Goal: Task Accomplishment & Management: Use online tool/utility

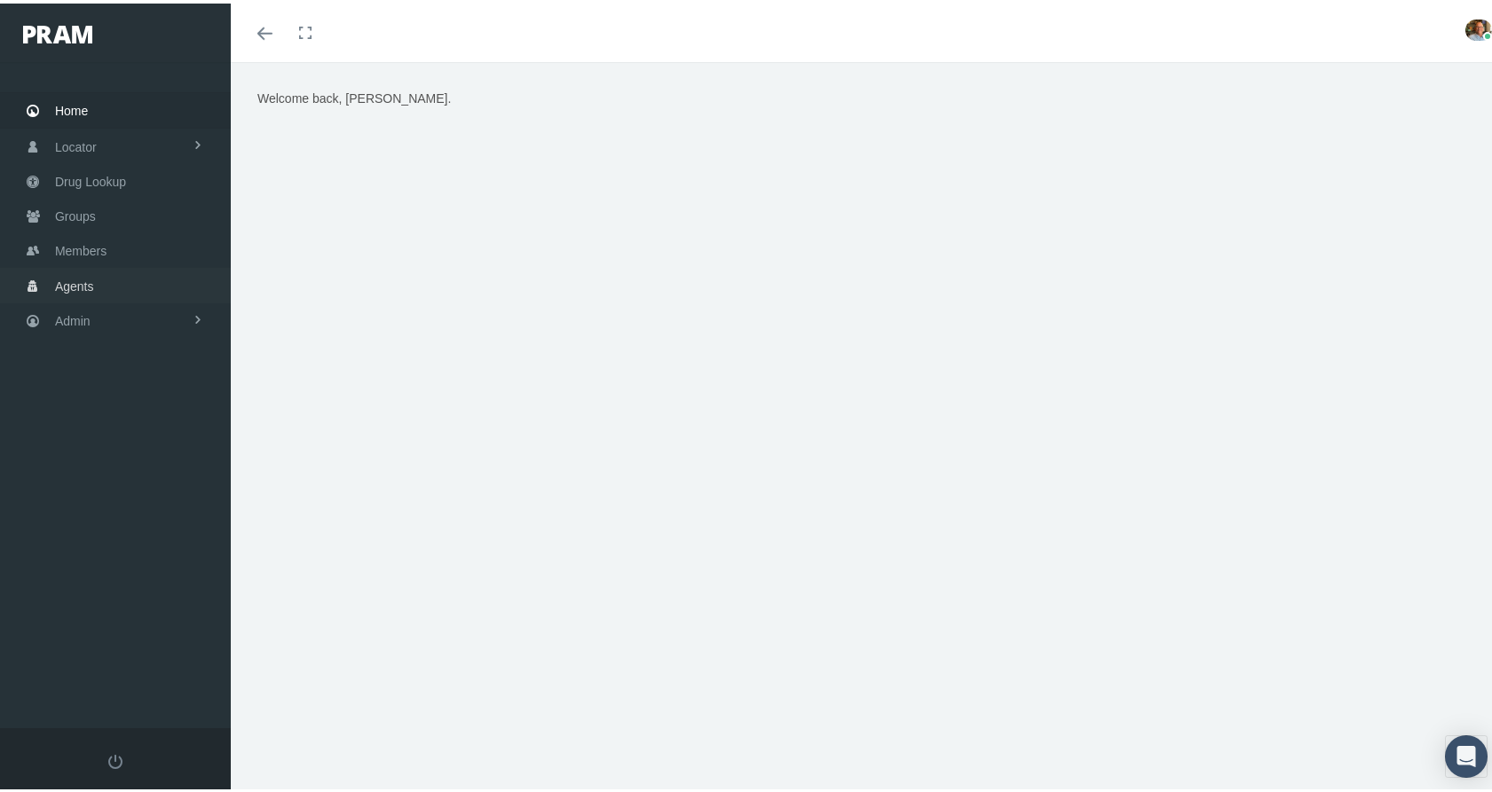
click at [86, 272] on span "Agents" at bounding box center [74, 283] width 39 height 34
click at [79, 273] on span "Agents" at bounding box center [74, 283] width 39 height 34
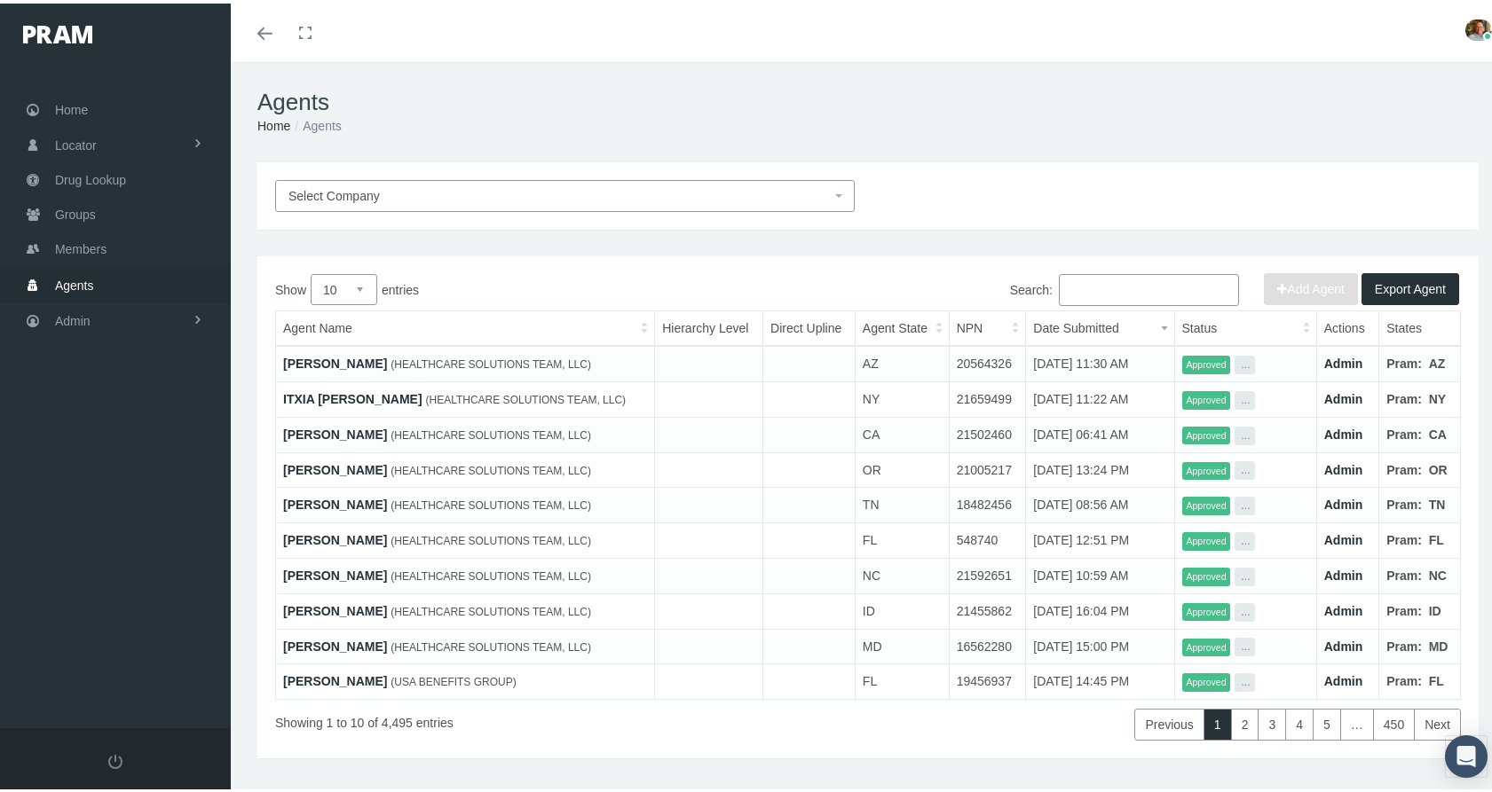
click at [310, 358] on link "[PERSON_NAME]" at bounding box center [335, 360] width 104 height 14
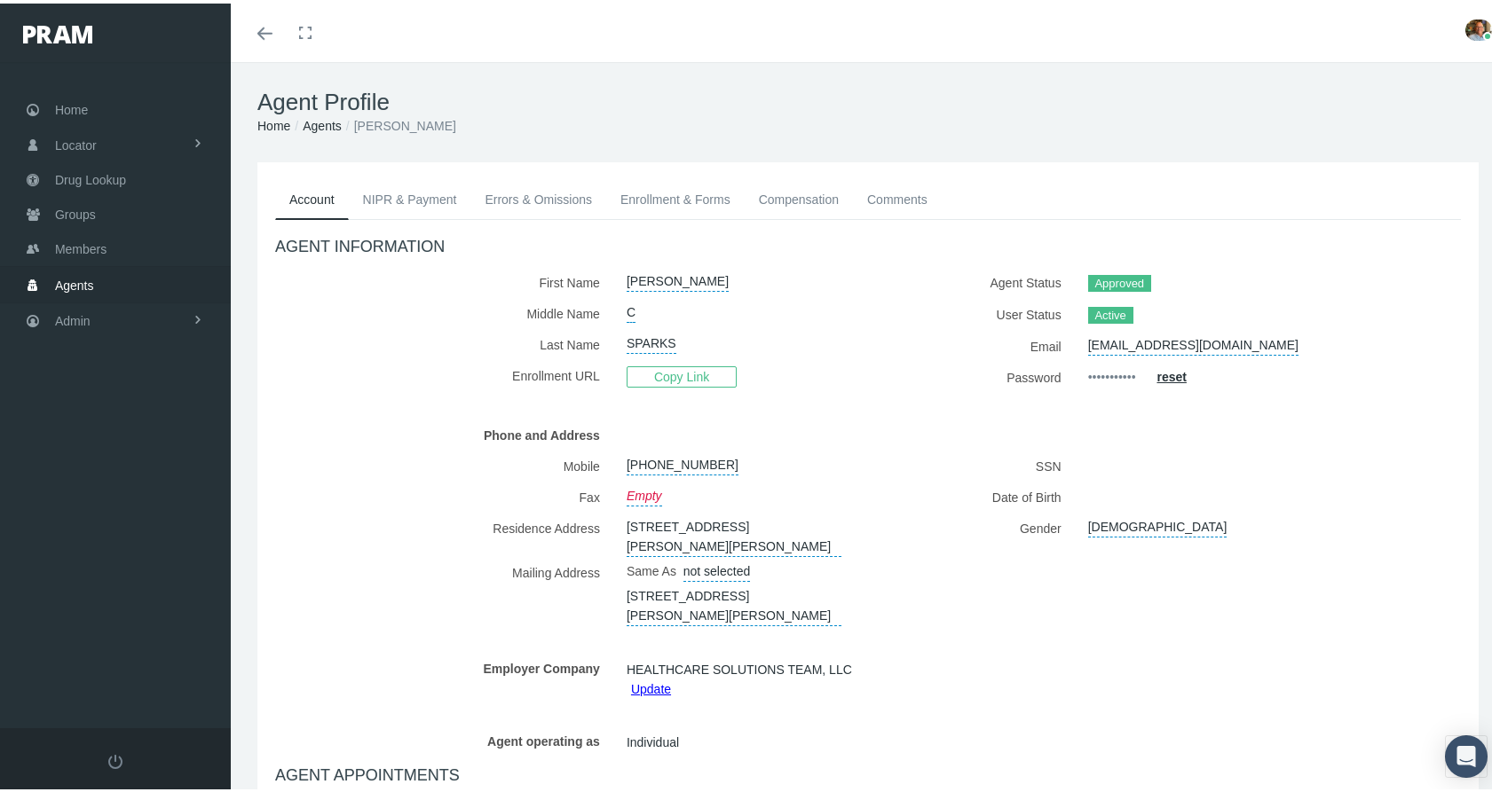
click at [515, 199] on link "Errors & Omissions" at bounding box center [538, 196] width 136 height 39
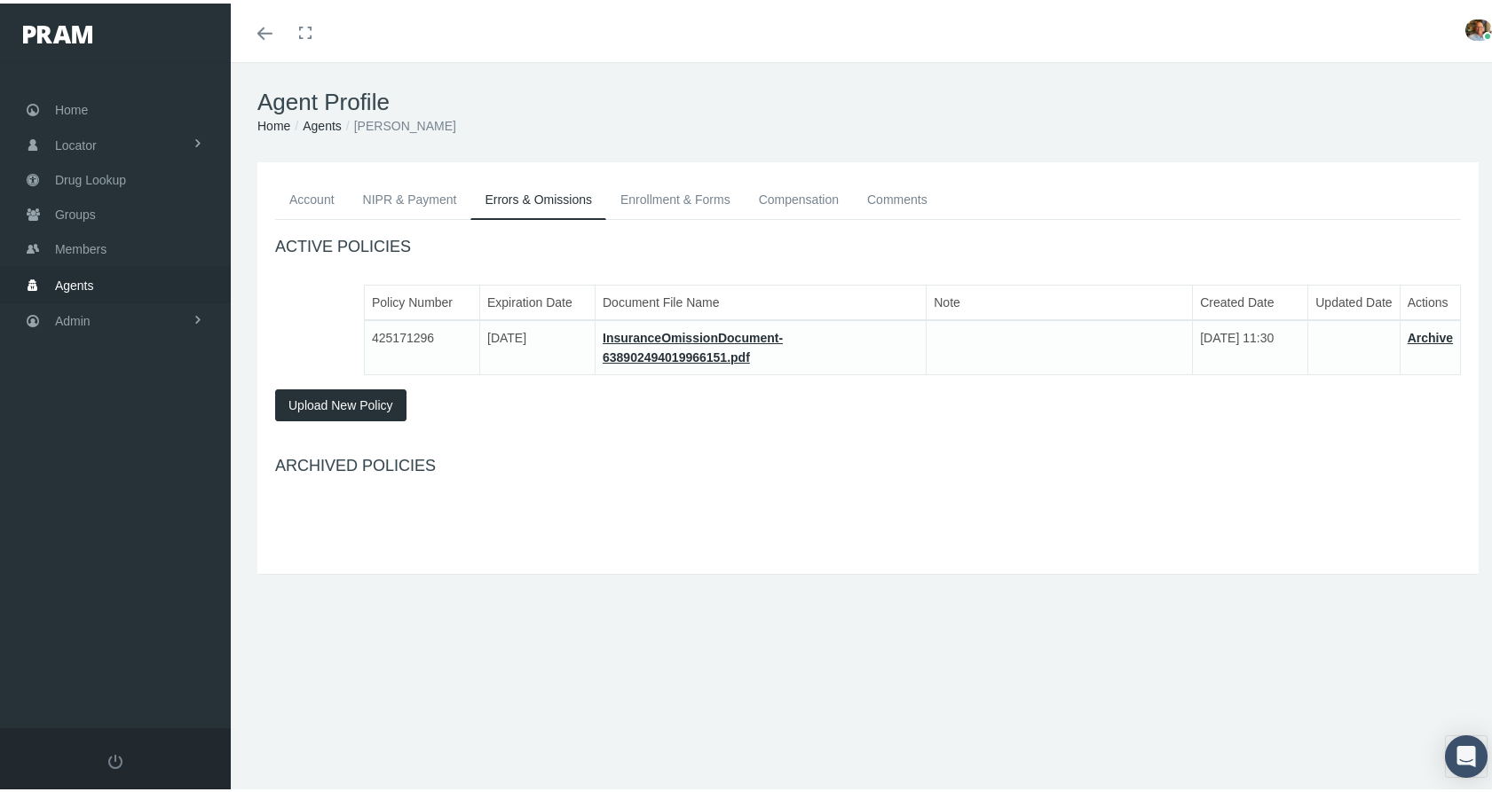
click at [641, 194] on link "Enrollment & Forms" at bounding box center [675, 196] width 138 height 39
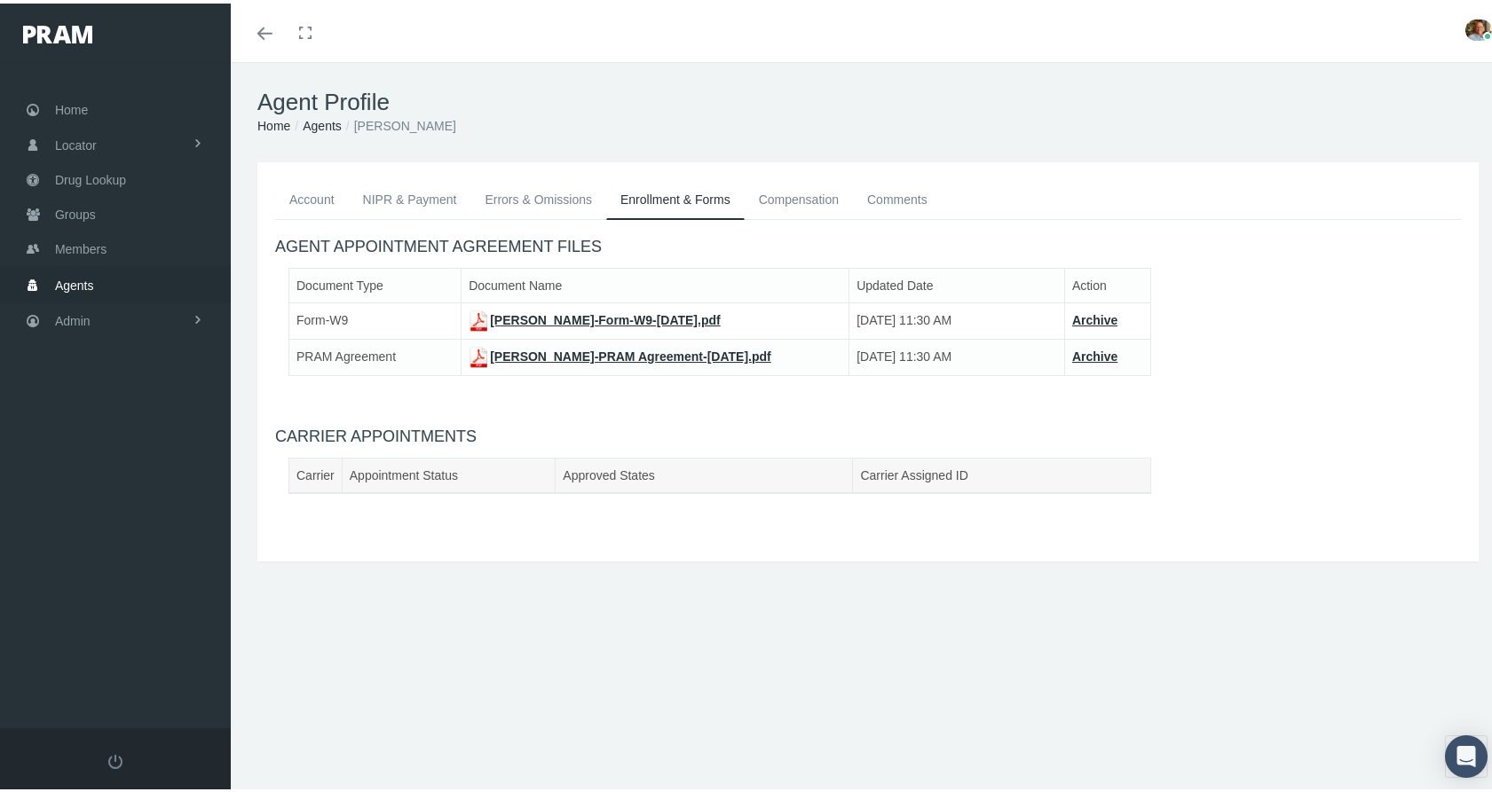
click at [327, 123] on link "Agents" at bounding box center [322, 122] width 39 height 14
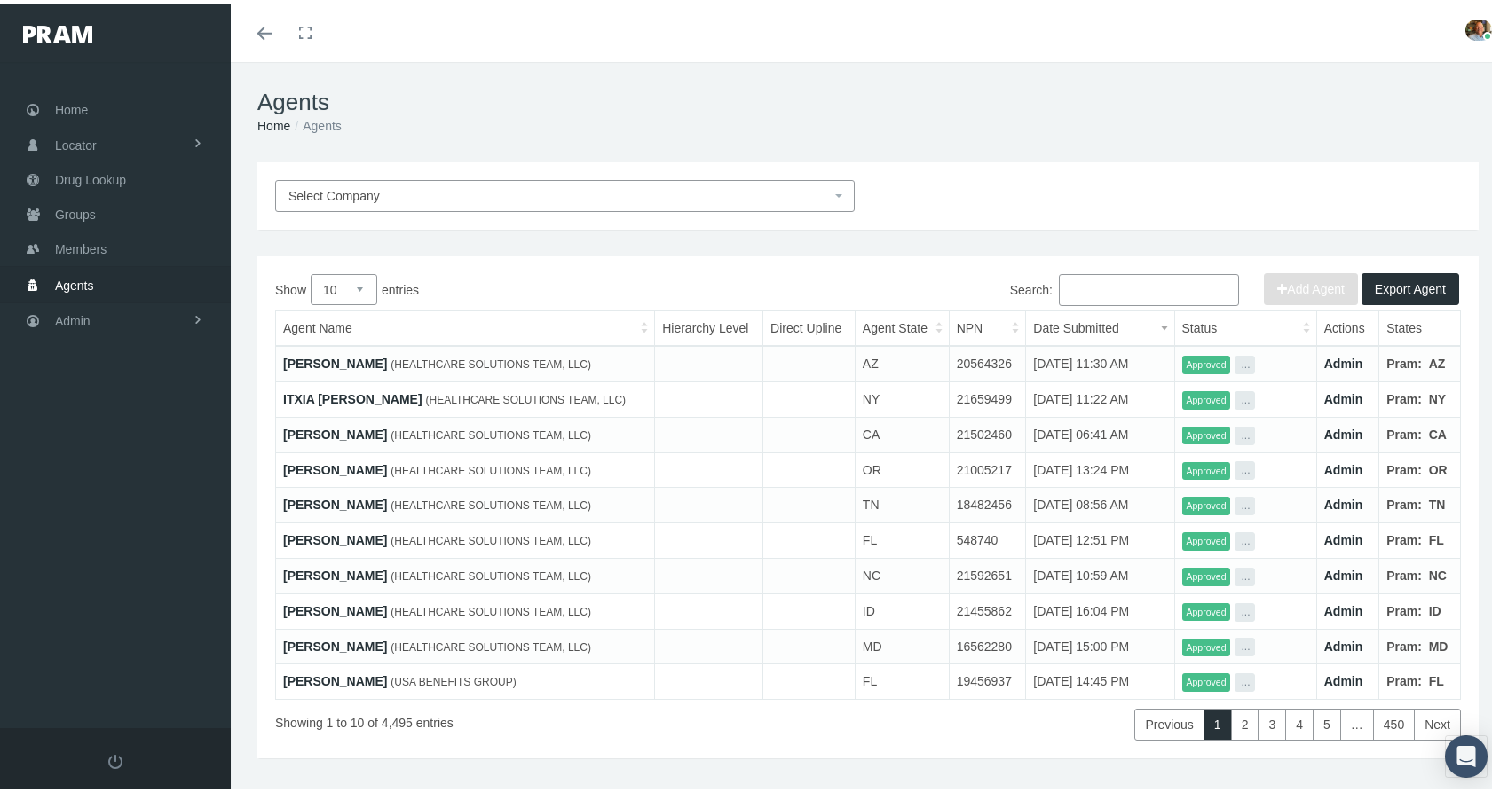
click at [130, 501] on div "Home Locator Pharmacy Cannabis Provider Drug Lookup Groups" at bounding box center [122, 392] width 244 height 666
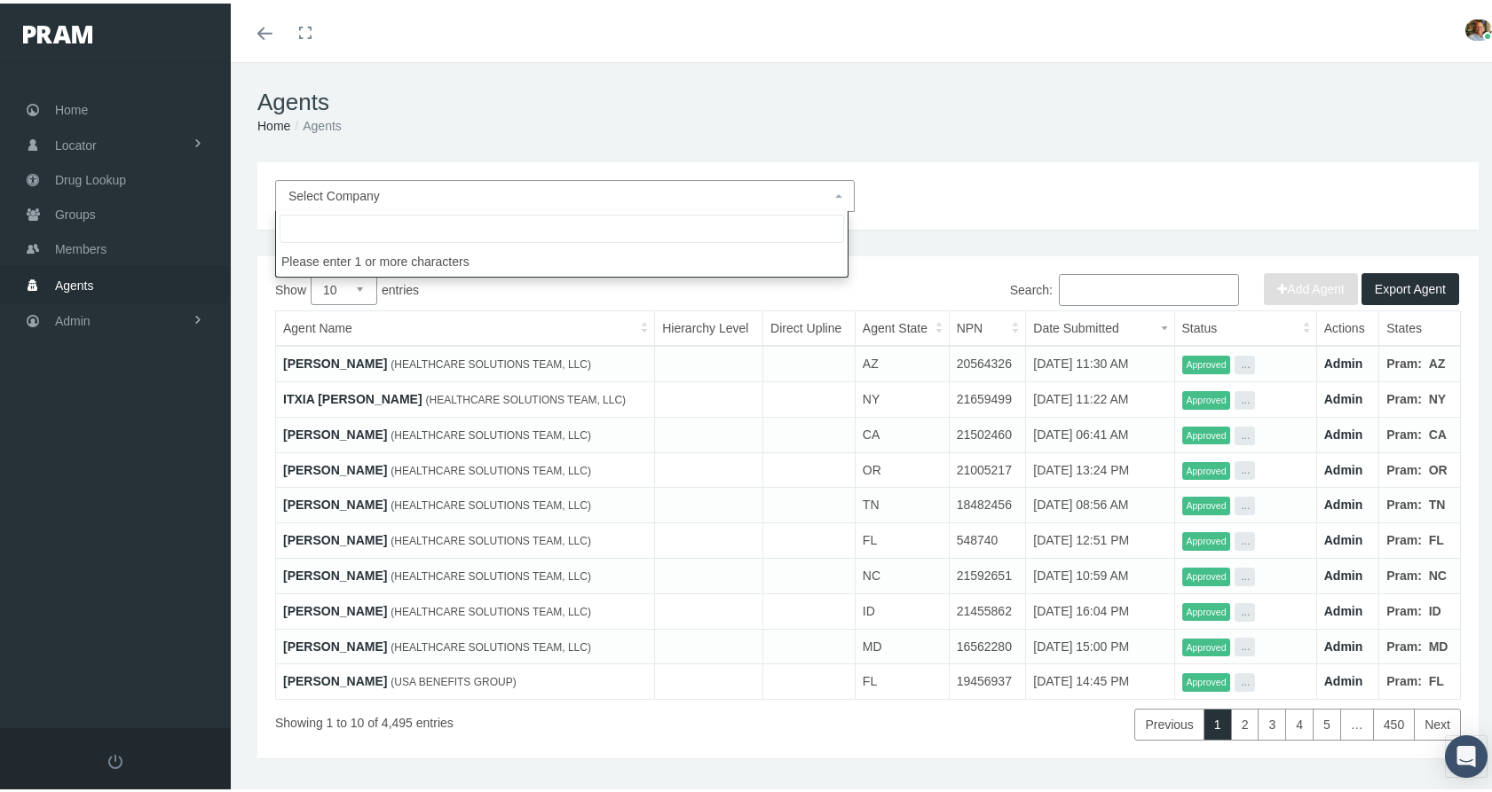
click at [642, 187] on span "Select Company" at bounding box center [559, 193] width 542 height 20
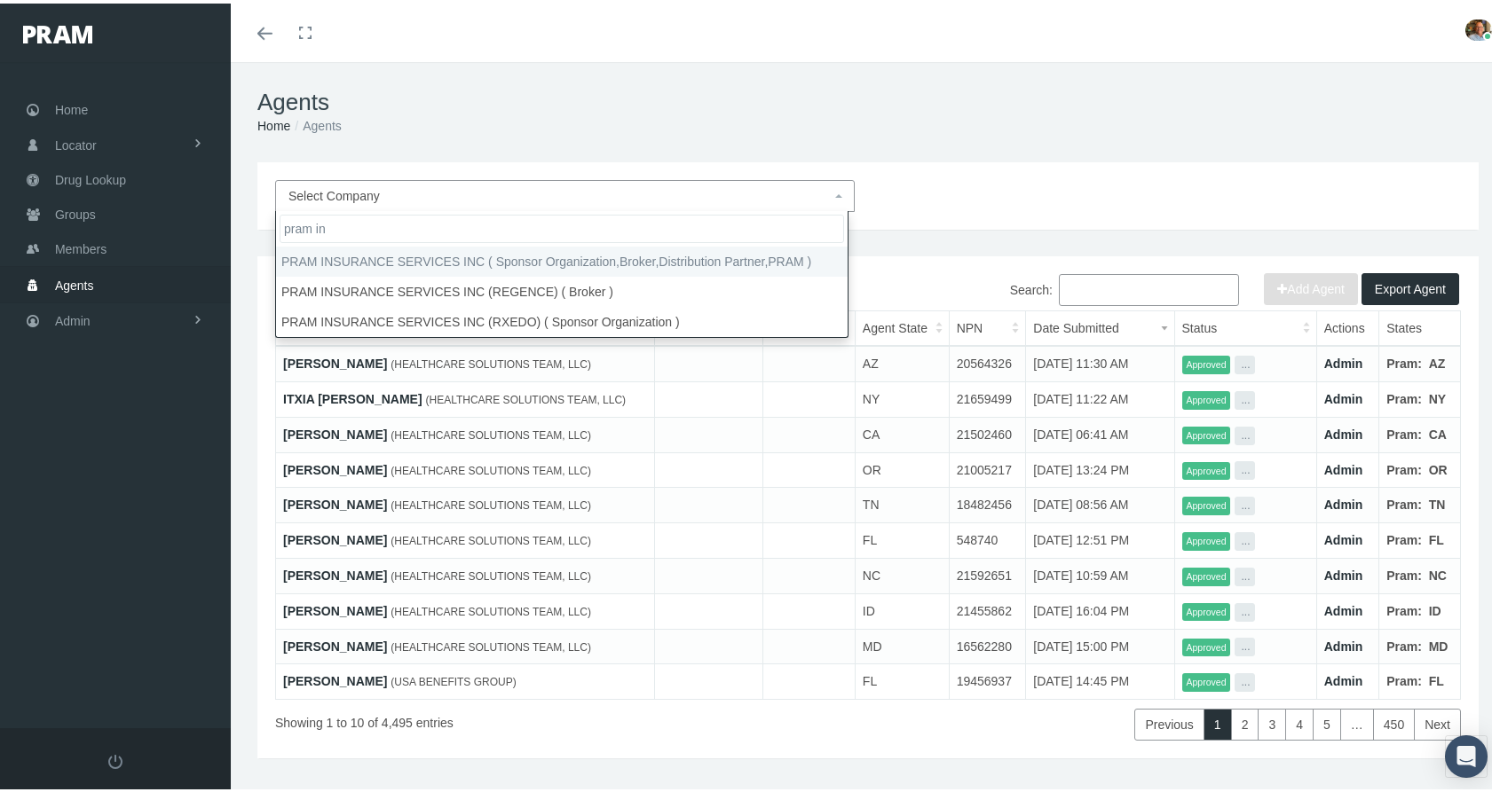
type input "pram ins"
select select "53"
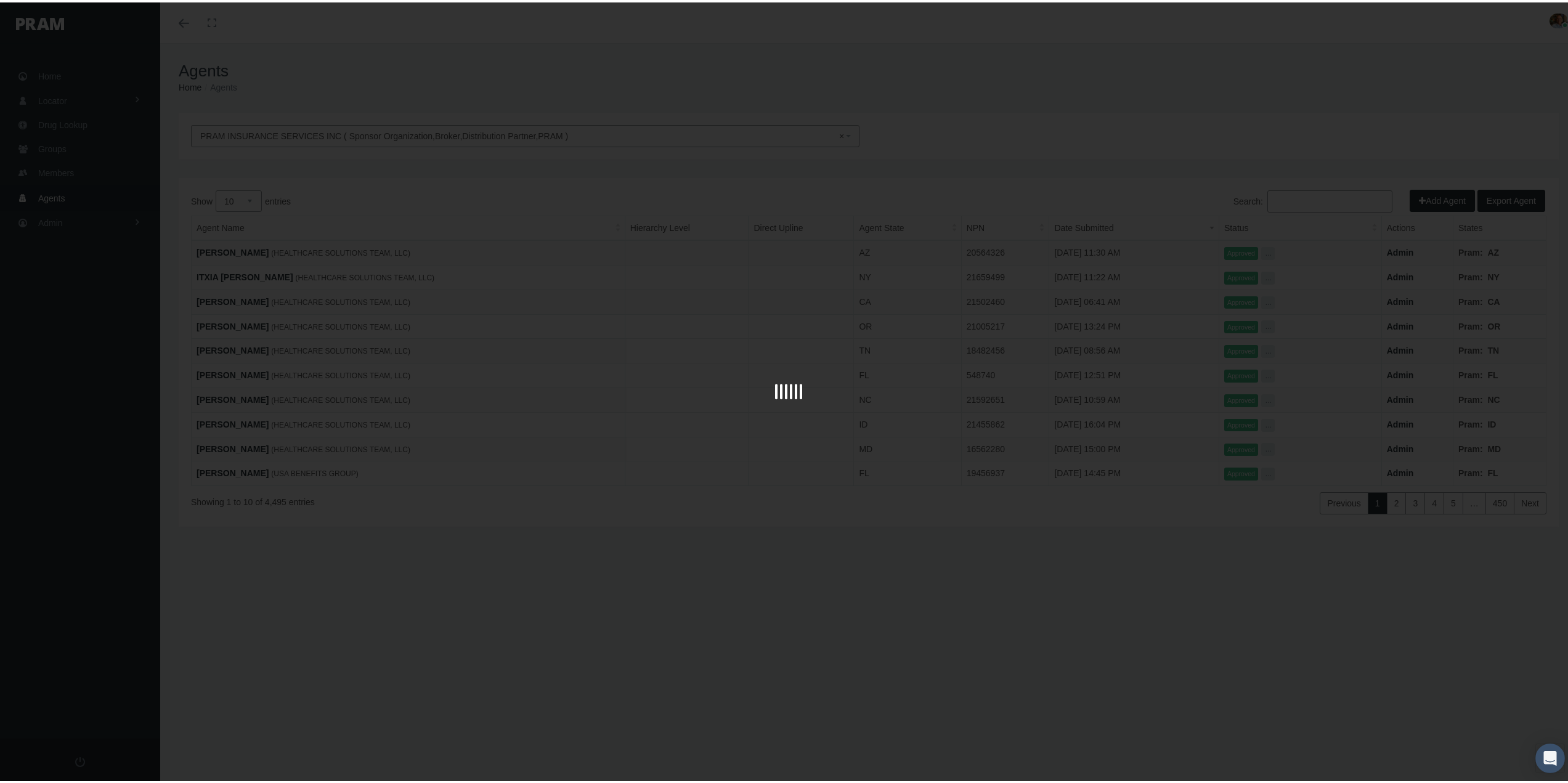
click at [1035, 61] on div at bounding box center [789, 392] width 1578 height 783
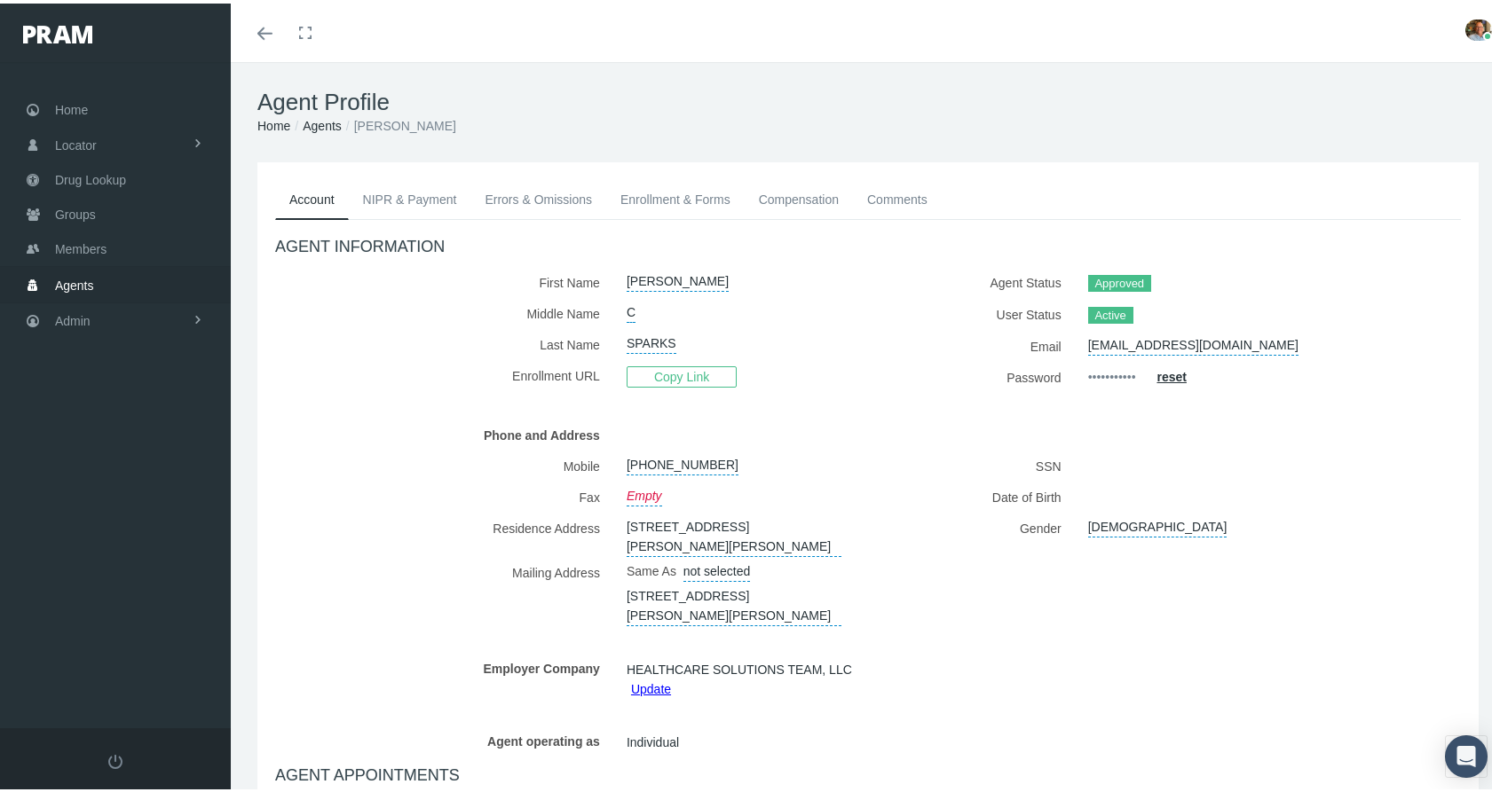
click at [74, 276] on span "Agents" at bounding box center [74, 282] width 39 height 34
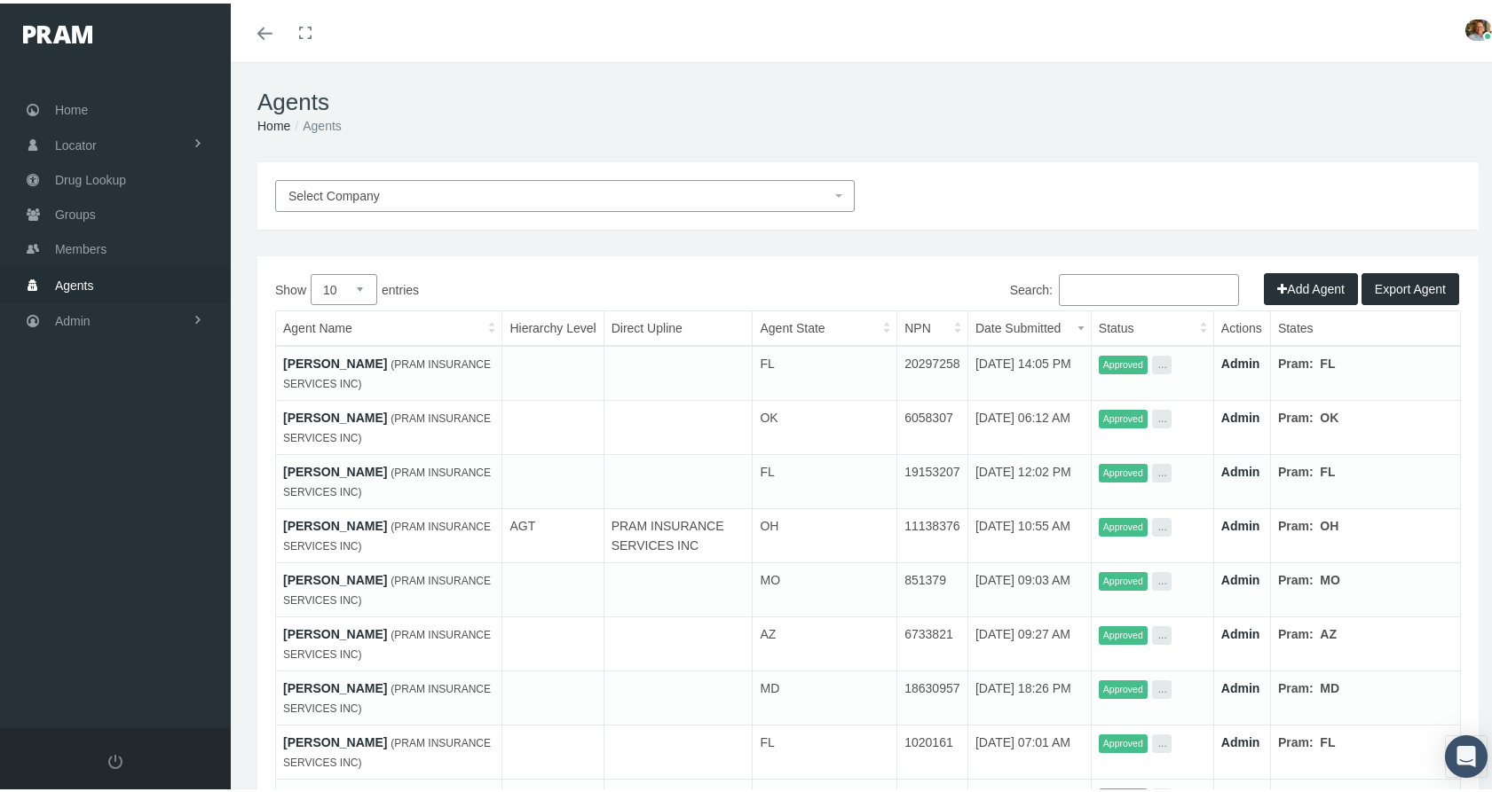
click at [333, 193] on span "Select Company" at bounding box center [333, 192] width 91 height 14
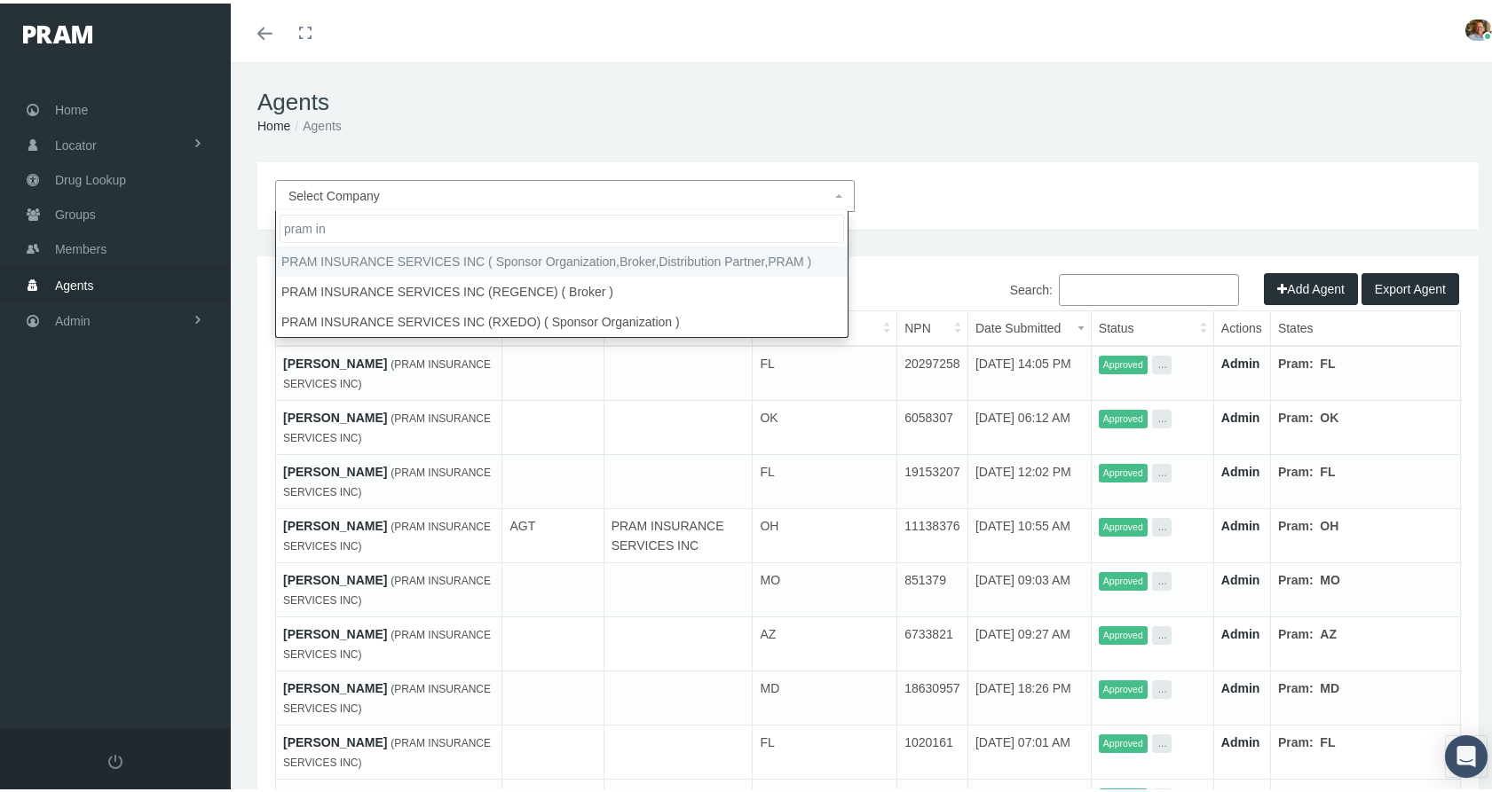
type input "pram ins"
select select "53"
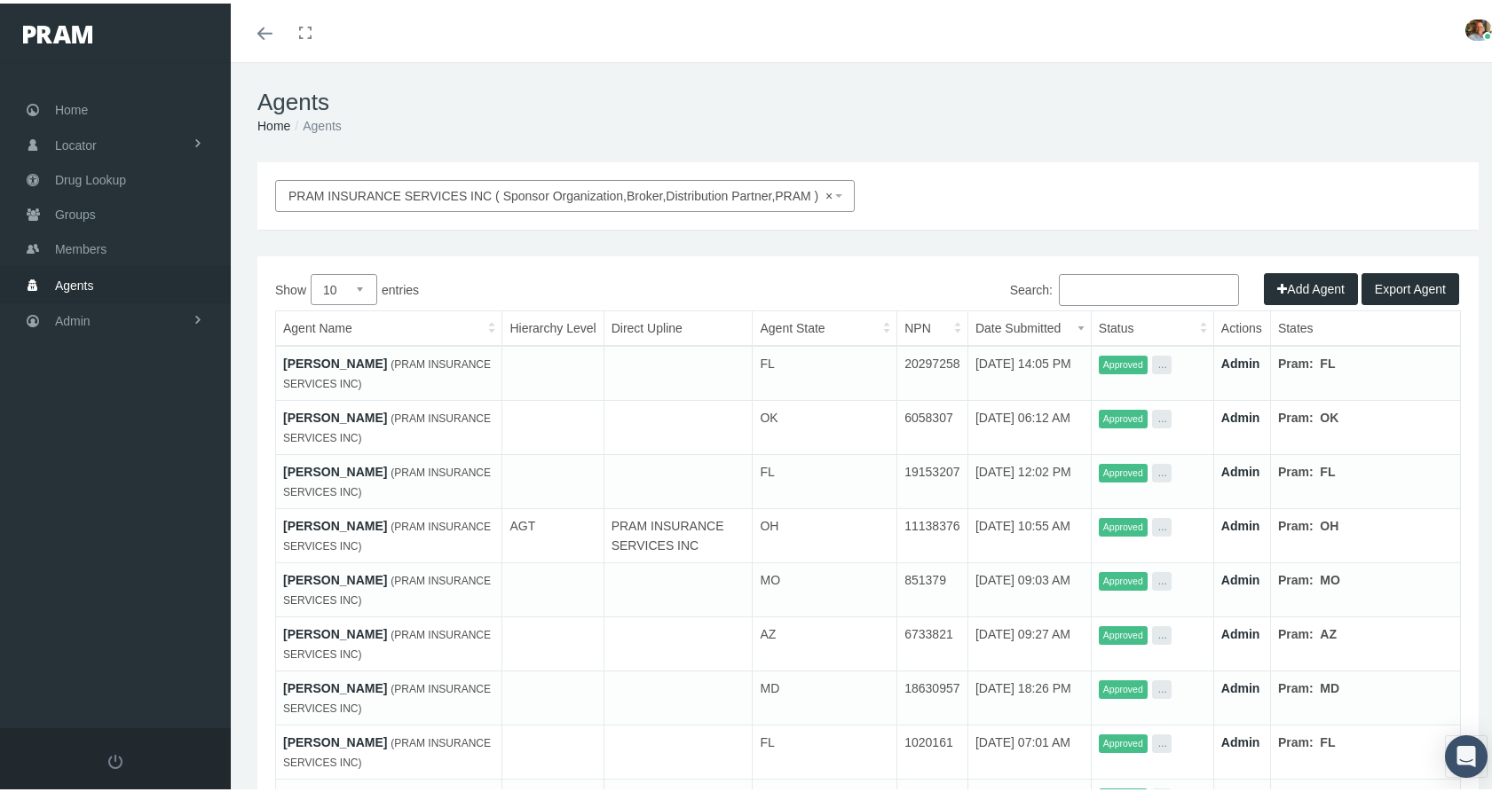
click at [1090, 281] on input "Search:" at bounding box center [1149, 287] width 180 height 32
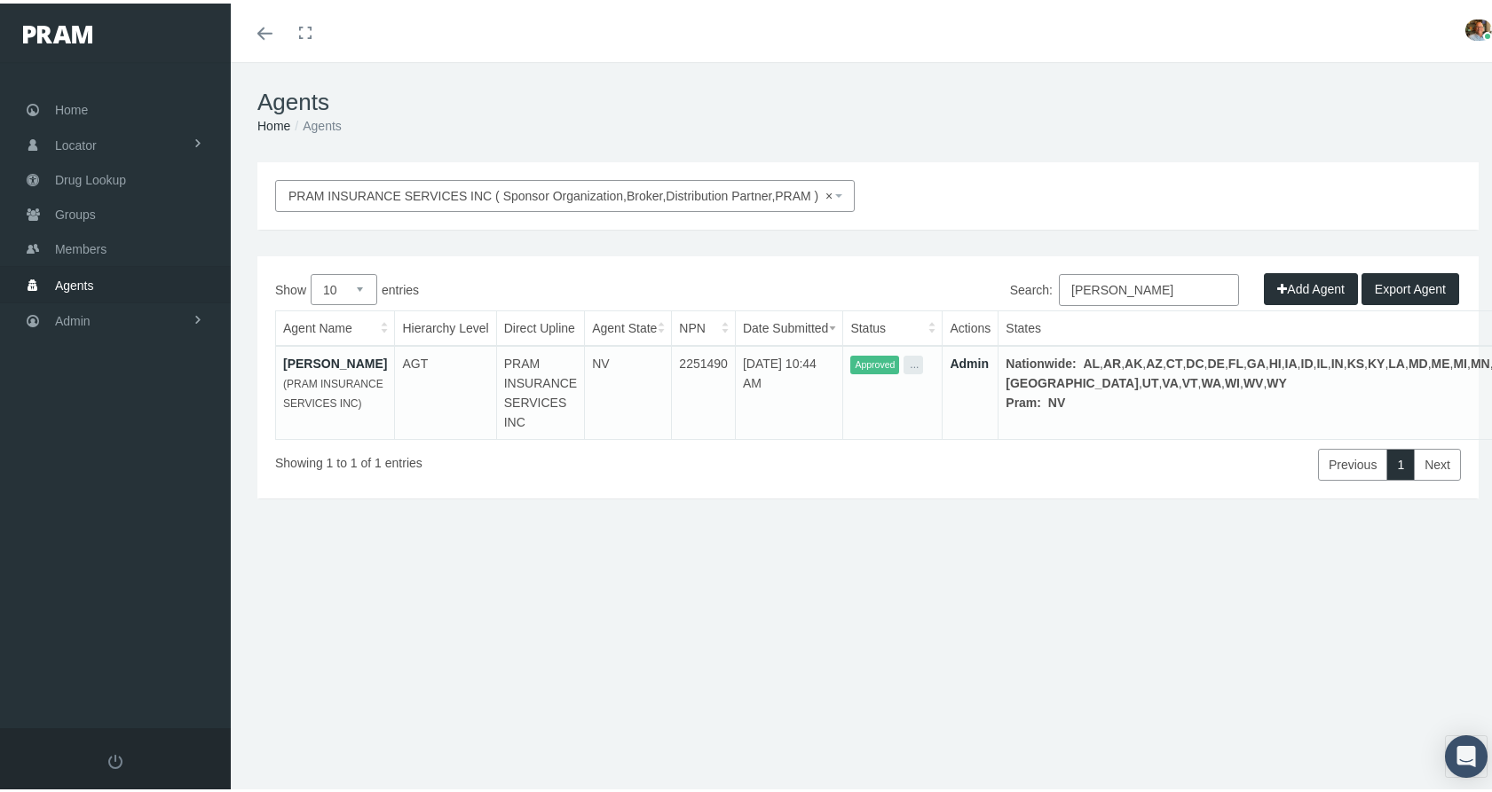
type input "wilson"
click at [324, 358] on link "David Wilson" at bounding box center [335, 360] width 104 height 14
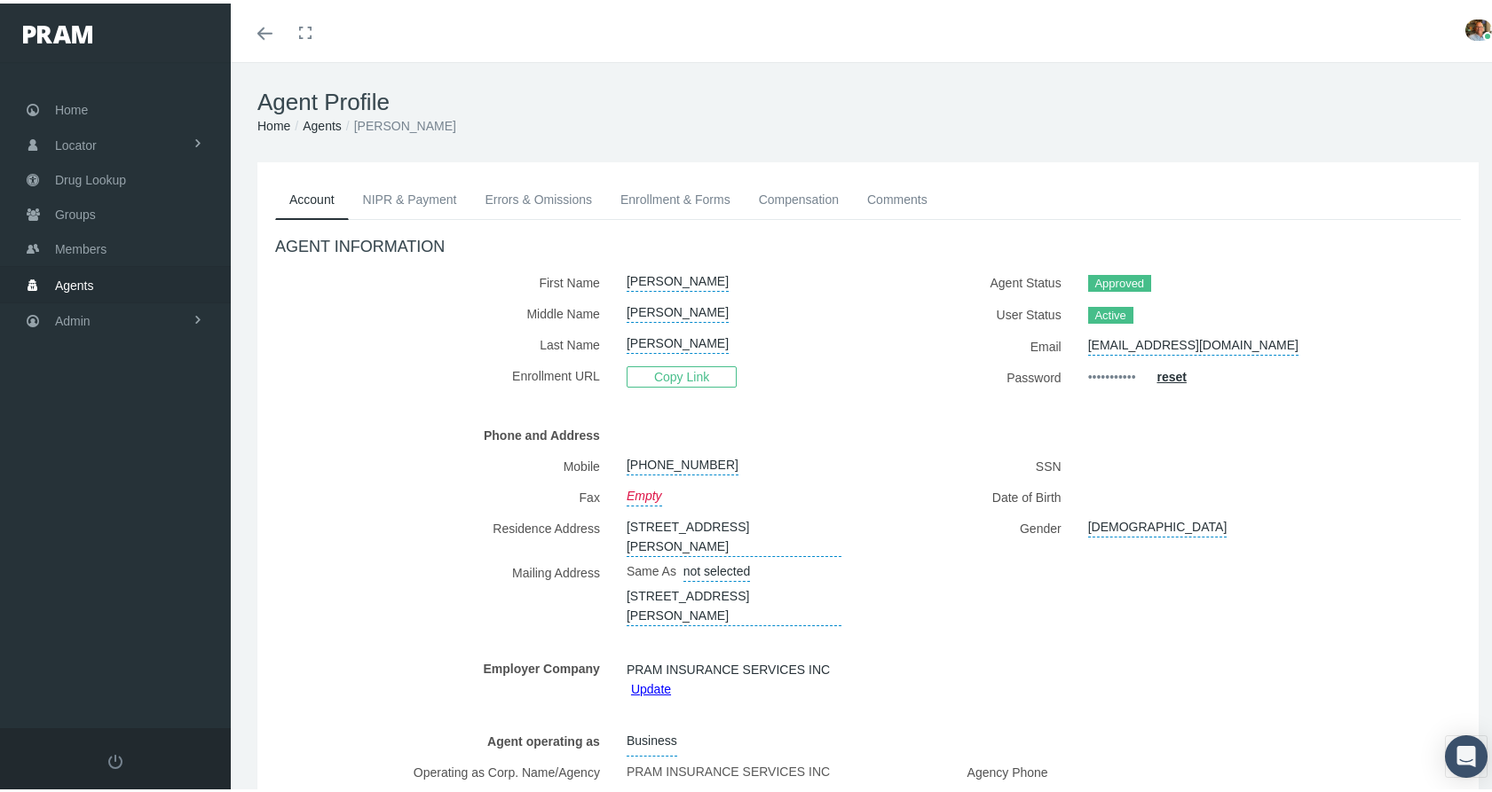
click at [653, 188] on link "Enrollment & Forms" at bounding box center [675, 196] width 138 height 39
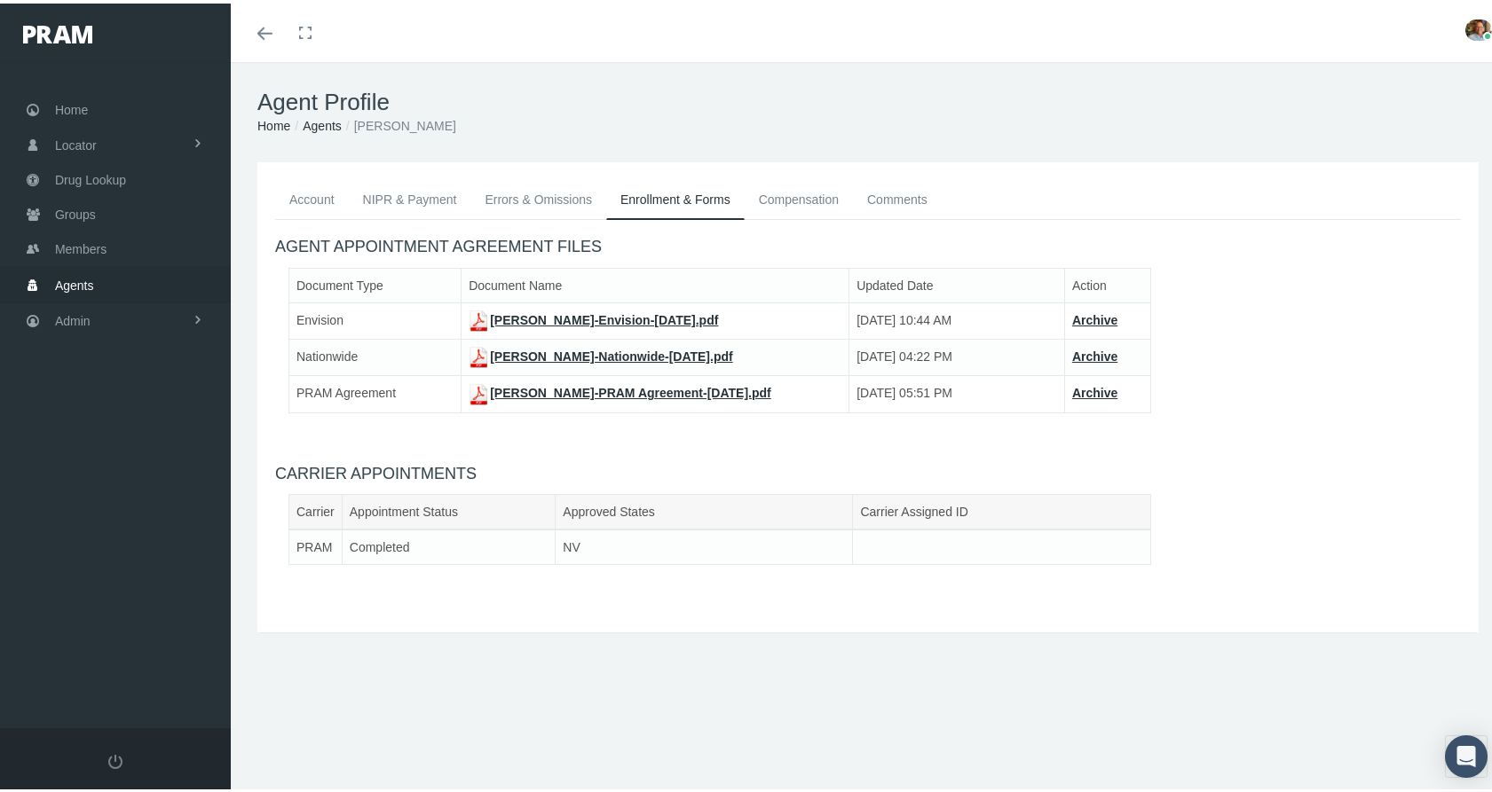
drag, startPoint x: 665, startPoint y: 545, endPoint x: 774, endPoint y: 541, distance: 109.2
click at [774, 541] on td "NV" at bounding box center [703, 543] width 297 height 35
click at [953, 542] on td at bounding box center [1002, 543] width 298 height 35
click at [408, 202] on link "NIPR & Payment" at bounding box center [410, 196] width 122 height 39
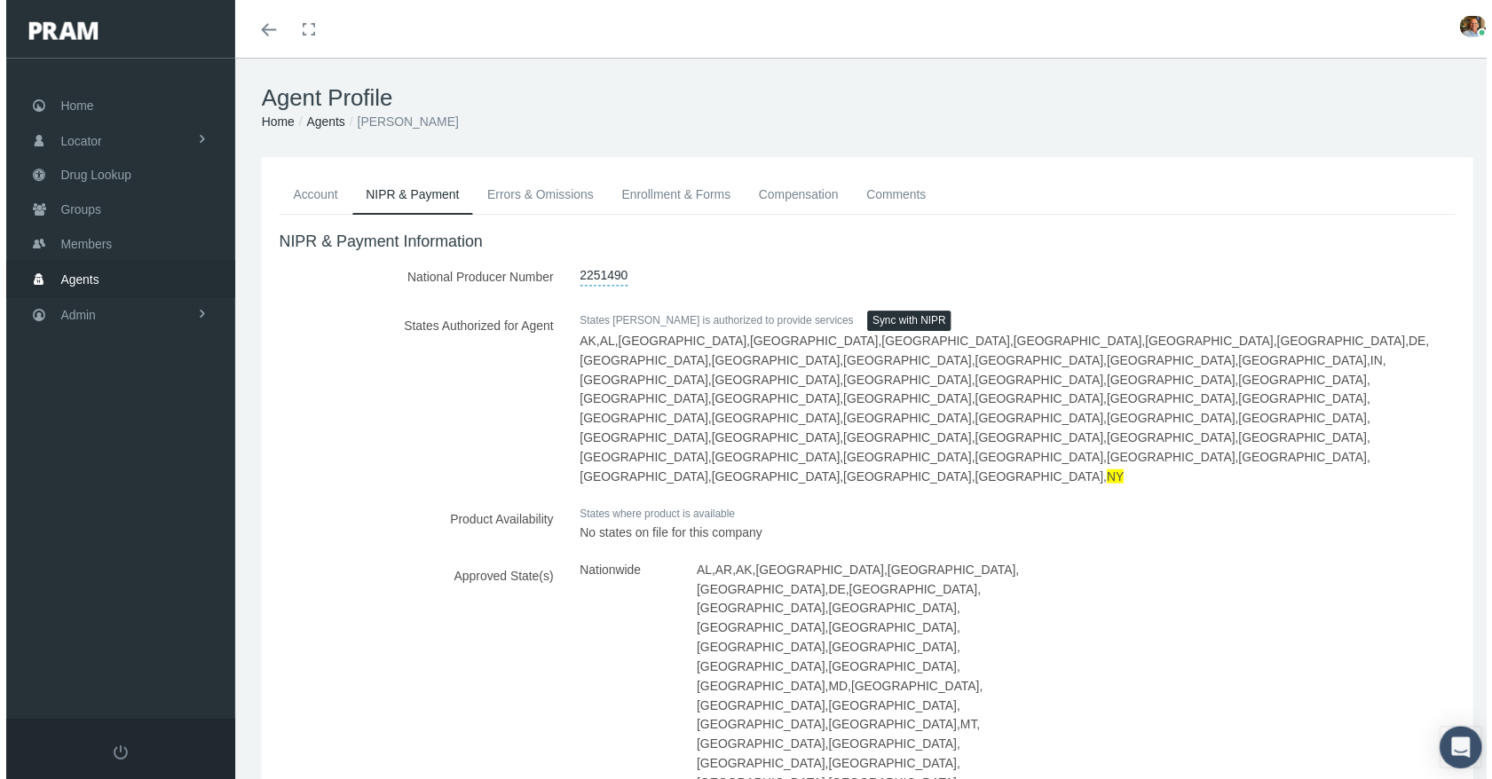
click at [312, 196] on link "Account" at bounding box center [312, 196] width 74 height 39
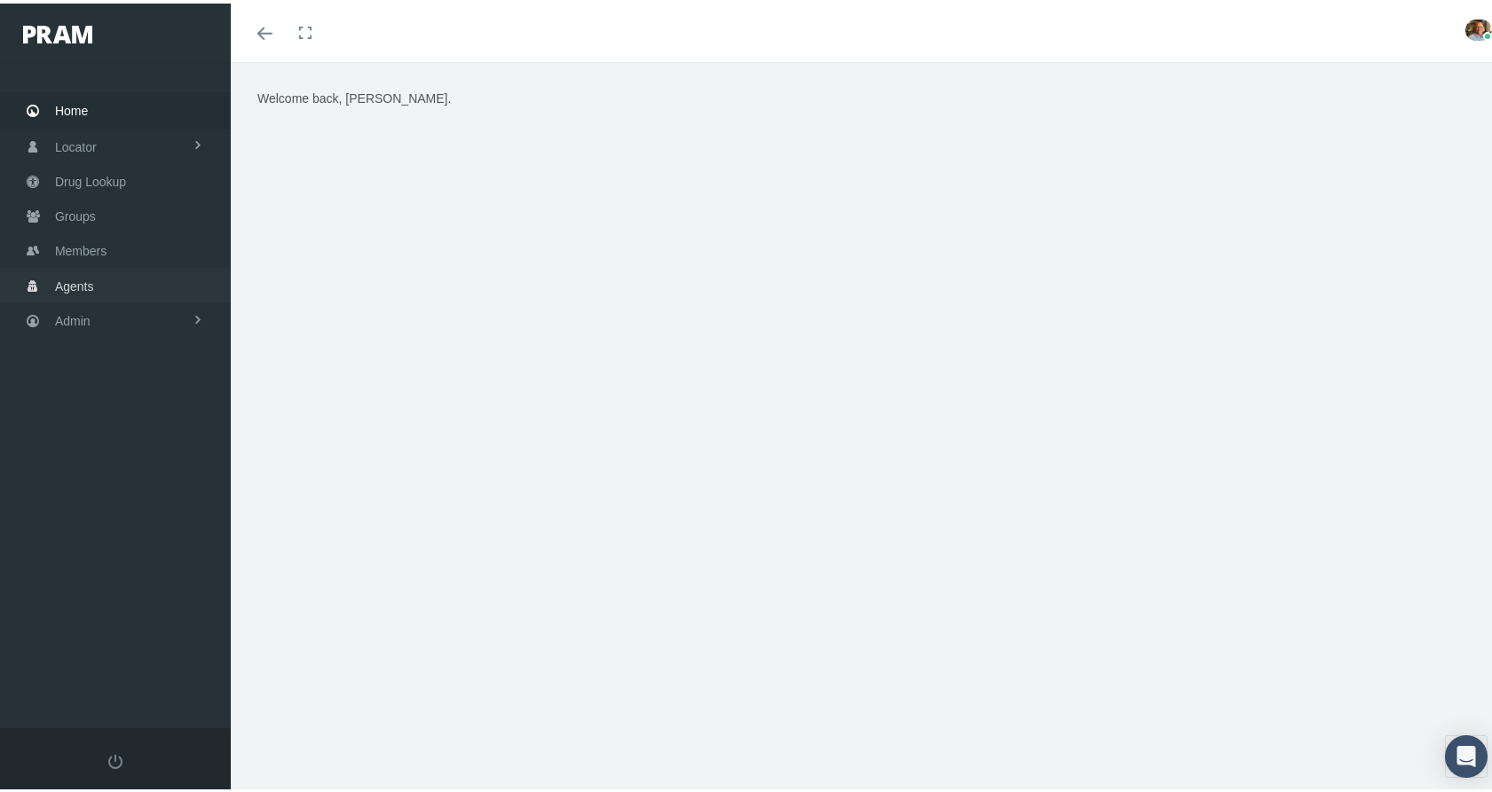
click at [76, 272] on span "Agents" at bounding box center [74, 283] width 39 height 34
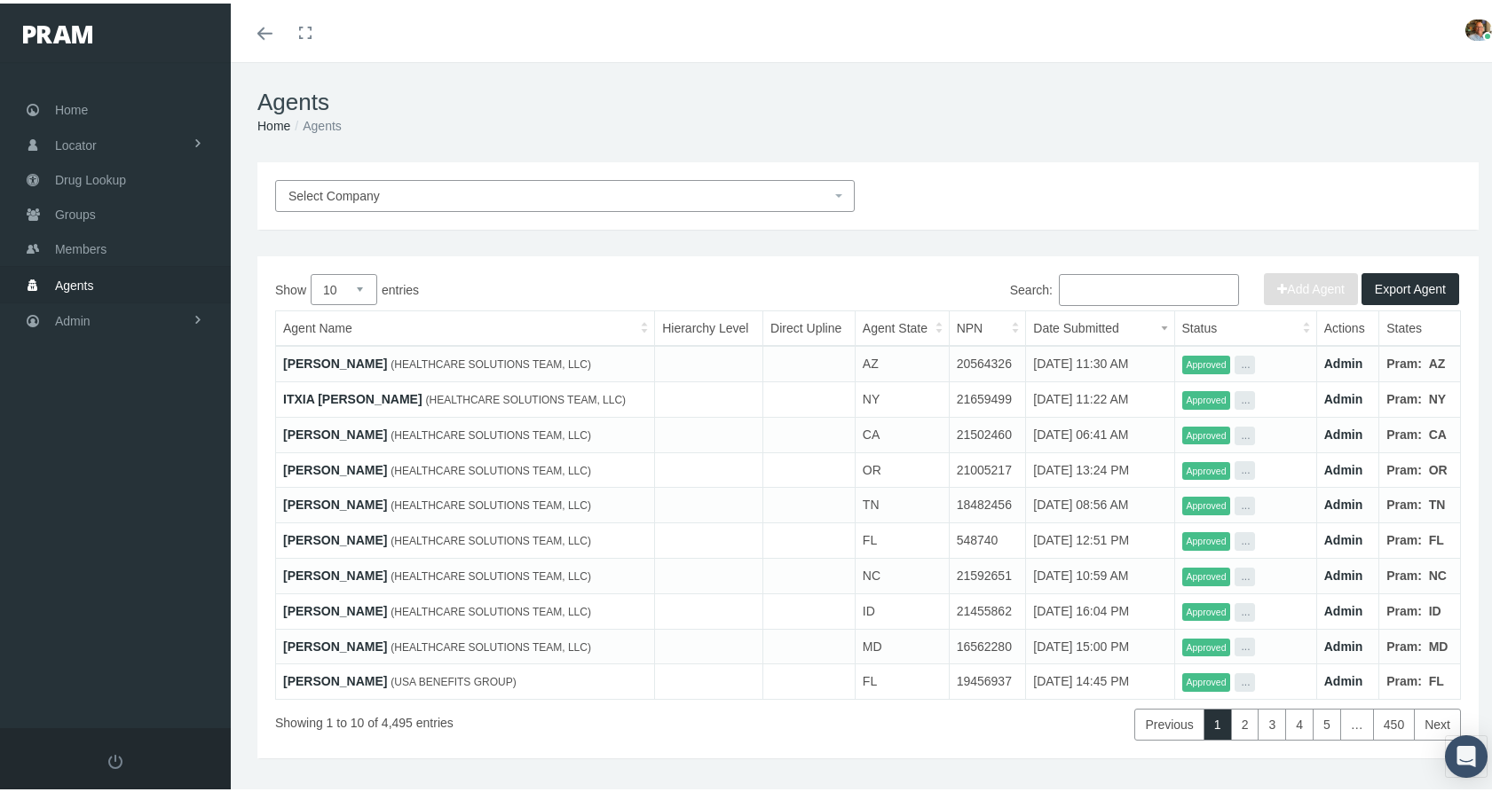
click at [572, 201] on span "Select Company" at bounding box center [559, 193] width 542 height 20
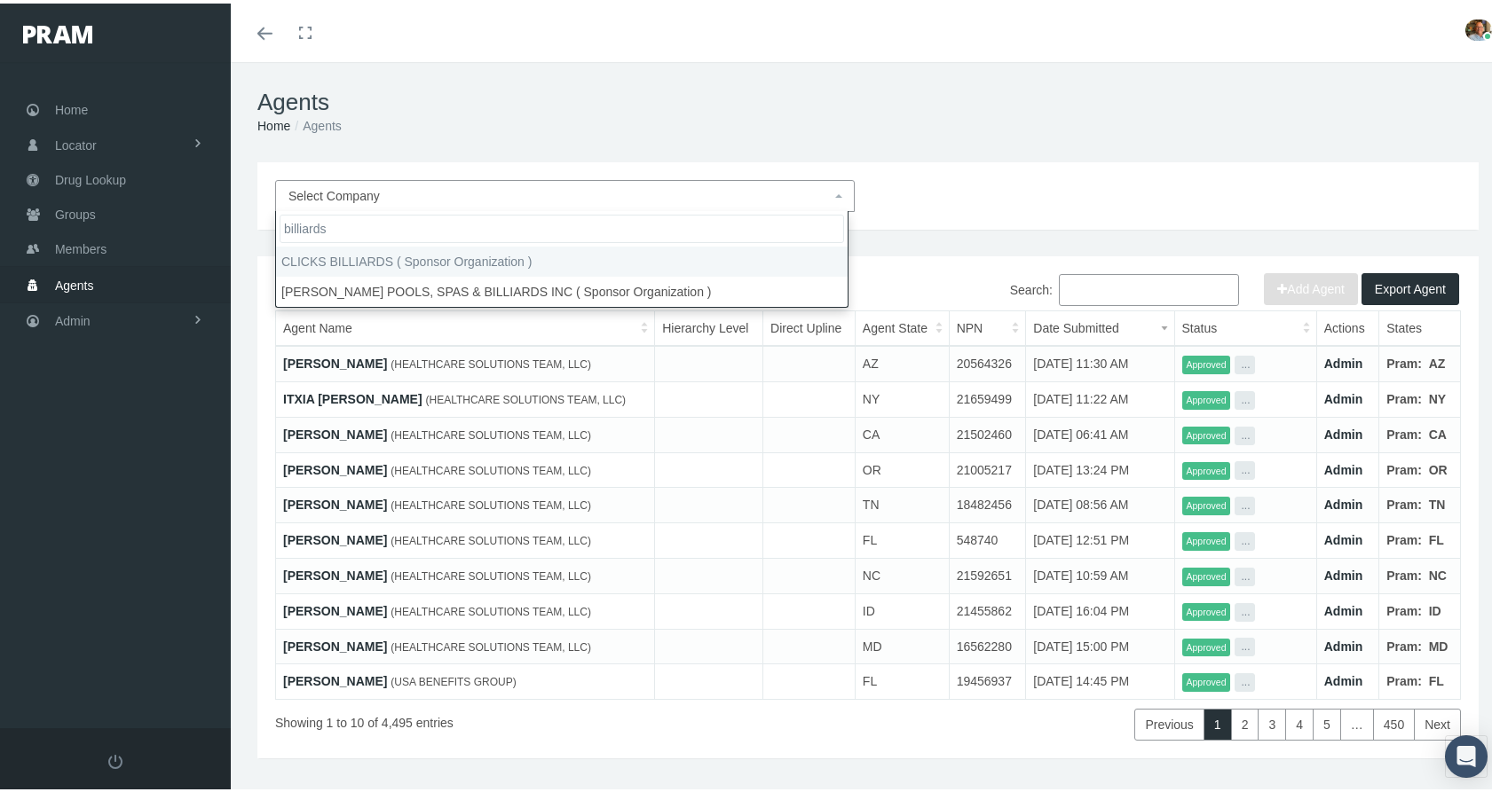
type input "billiards"
select select "2330"
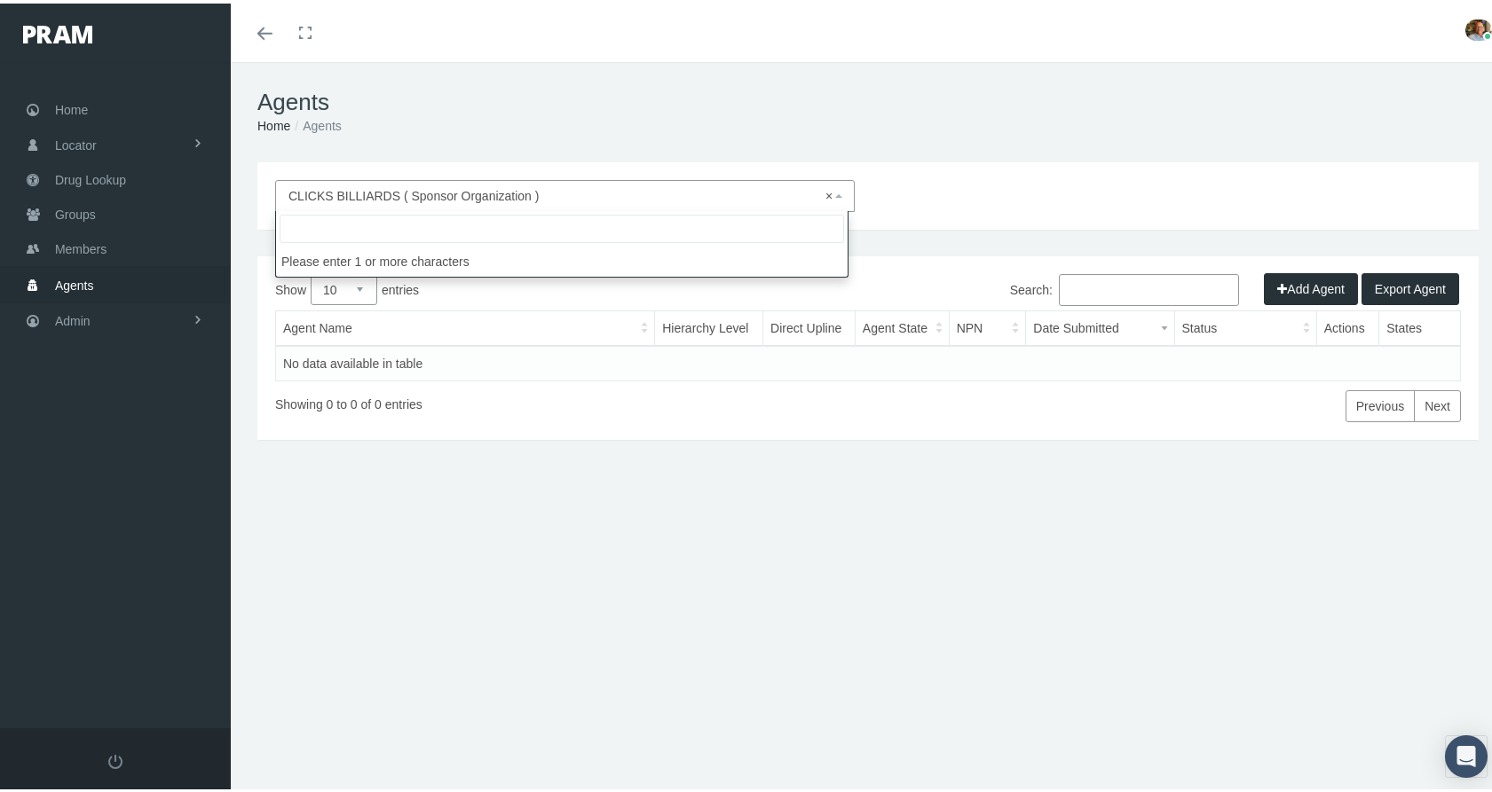
click at [572, 201] on span "× CLICKS BILLIARDS ( Sponsor Organization )" at bounding box center [559, 193] width 542 height 20
type input "leb"
click at [0, 0] on div at bounding box center [0, 0] width 0 height 0
select select "4760"
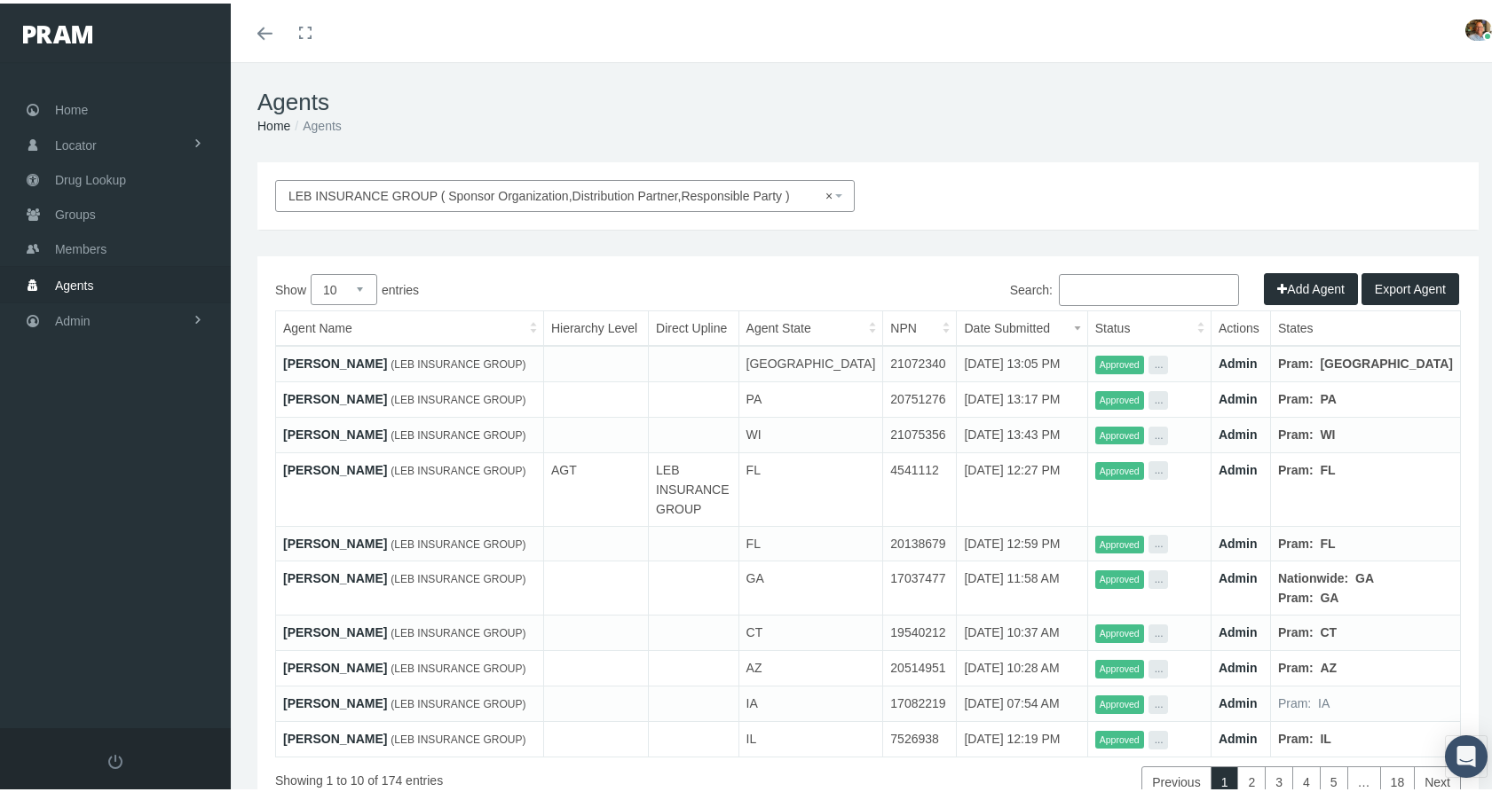
click at [319, 360] on link "JESSICA JACOBS" at bounding box center [335, 360] width 104 height 14
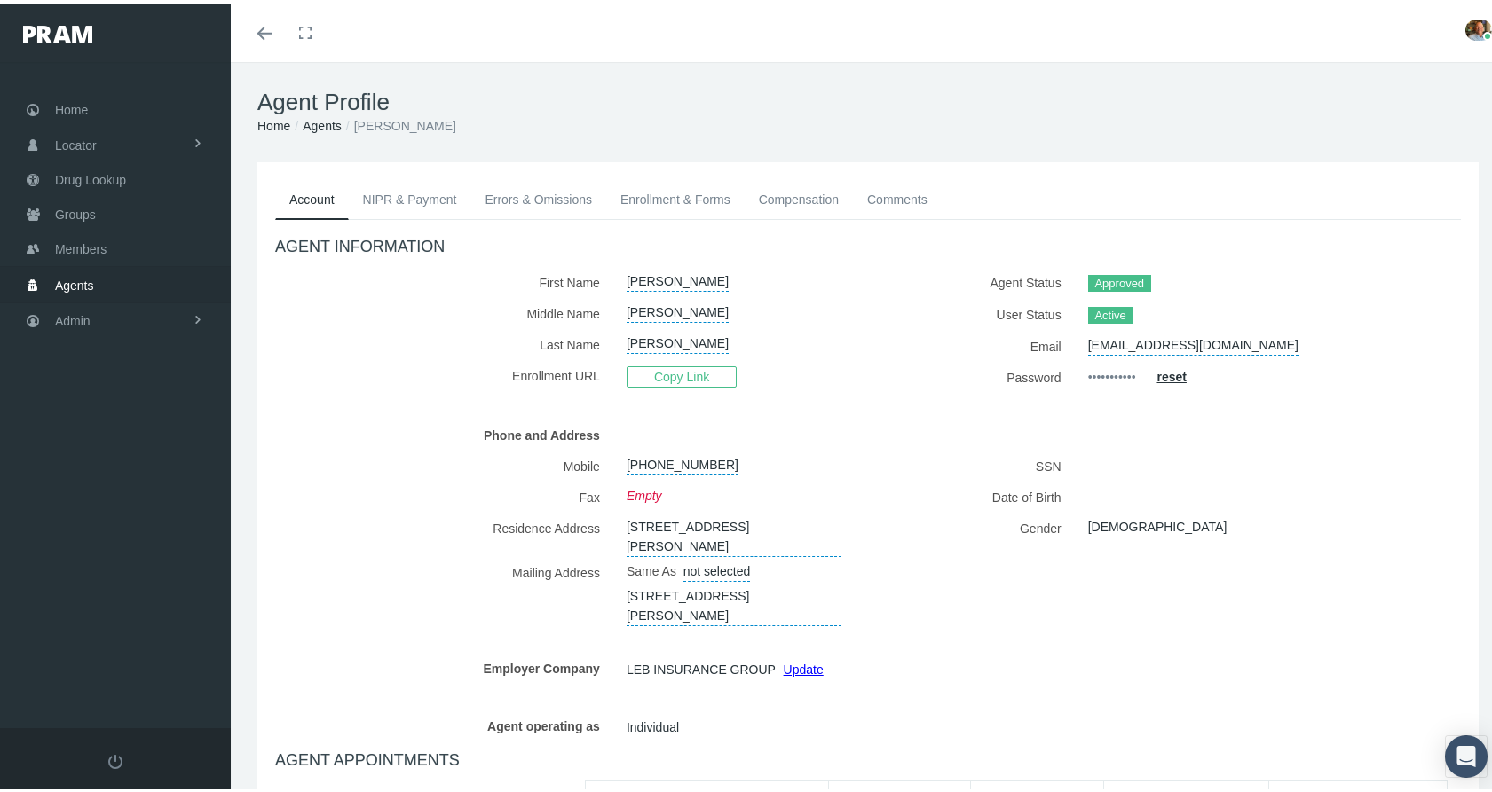
click at [655, 188] on link "Enrollment & Forms" at bounding box center [675, 196] width 138 height 39
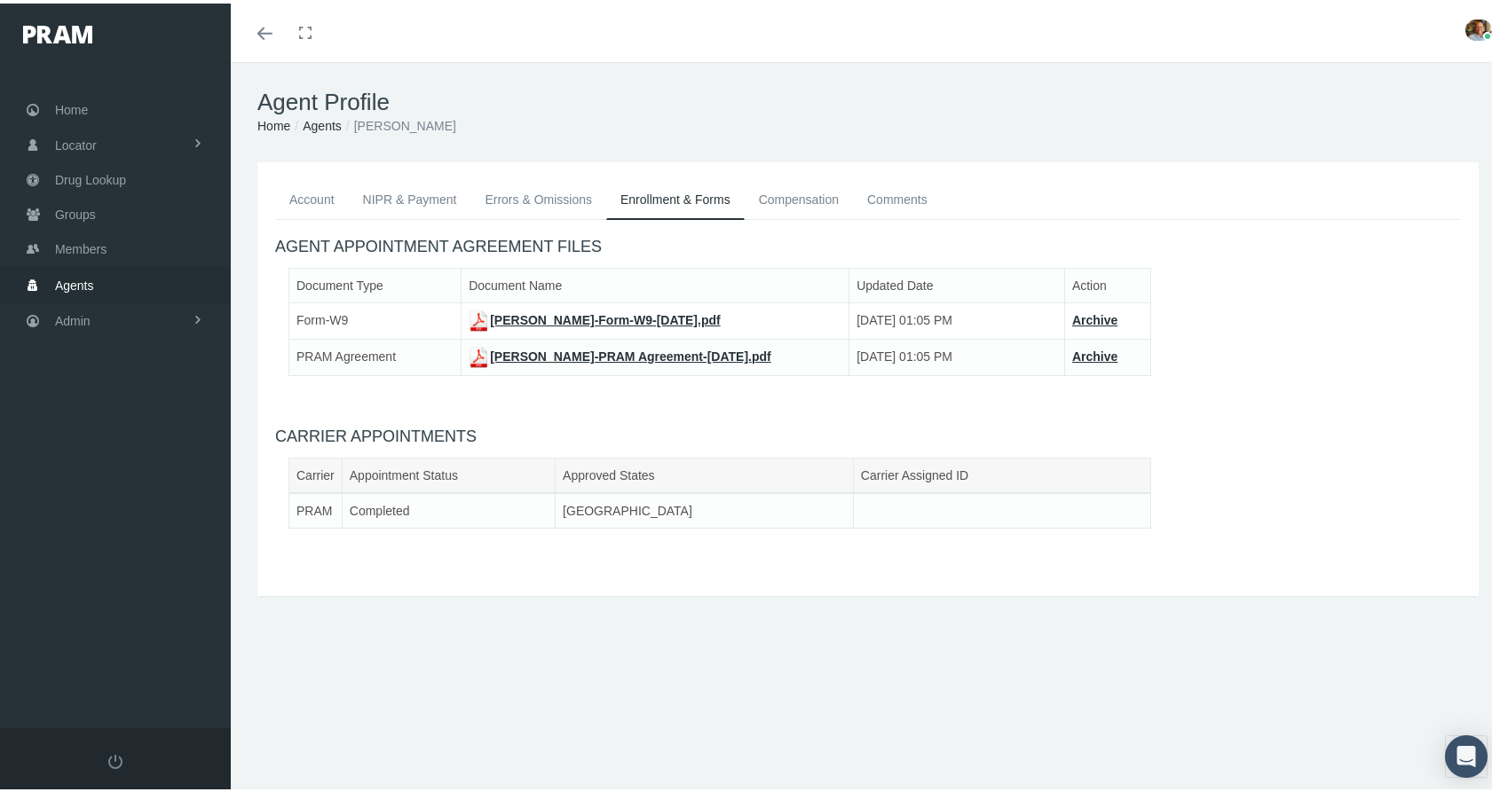
click at [327, 129] on link "Agents" at bounding box center [322, 122] width 39 height 14
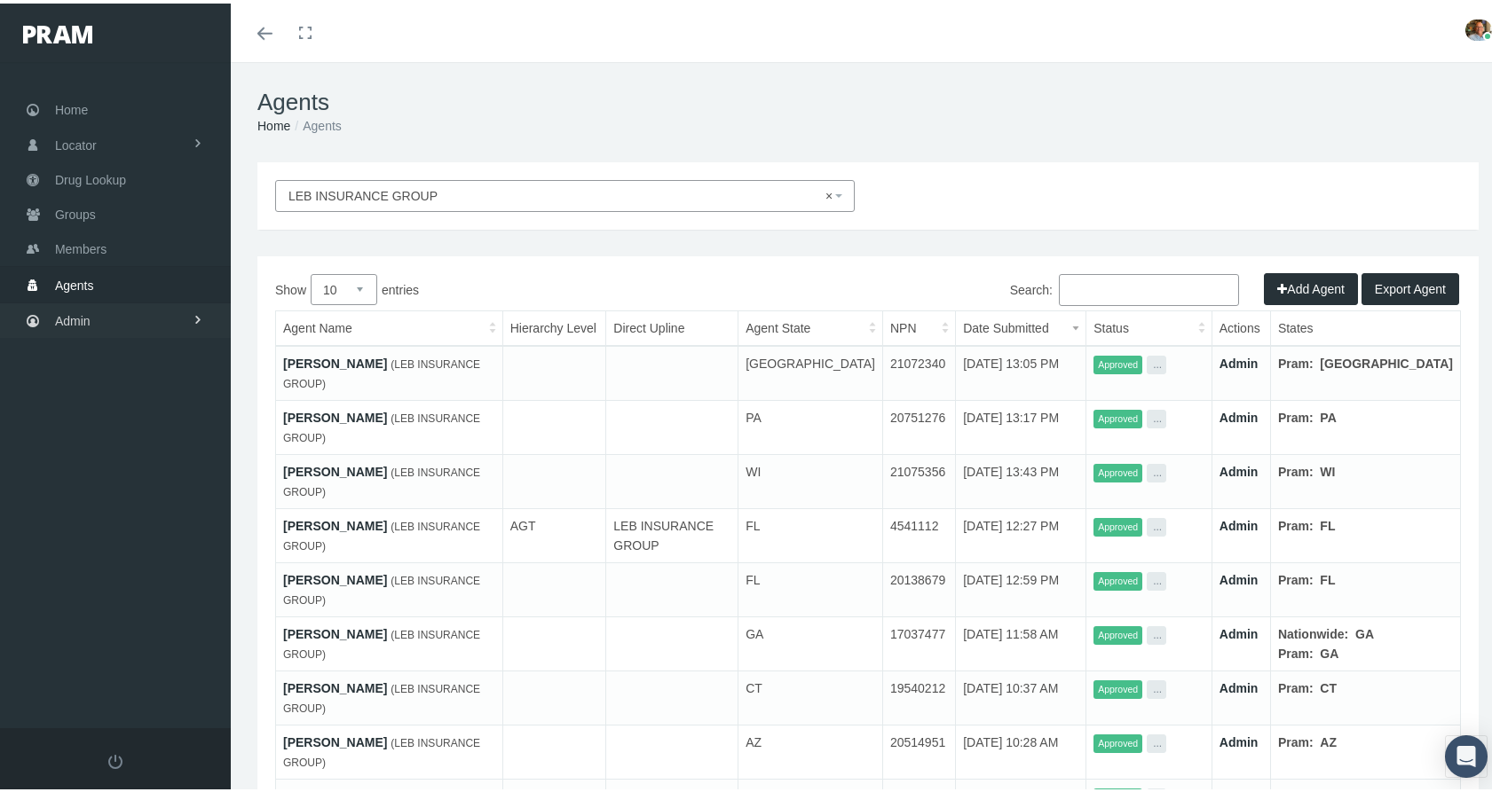
click at [135, 303] on link "Admin" at bounding box center [115, 317] width 231 height 35
click at [136, 340] on link "Security" at bounding box center [115, 355] width 231 height 31
click at [128, 439] on span "User Lookup" at bounding box center [104, 454] width 70 height 30
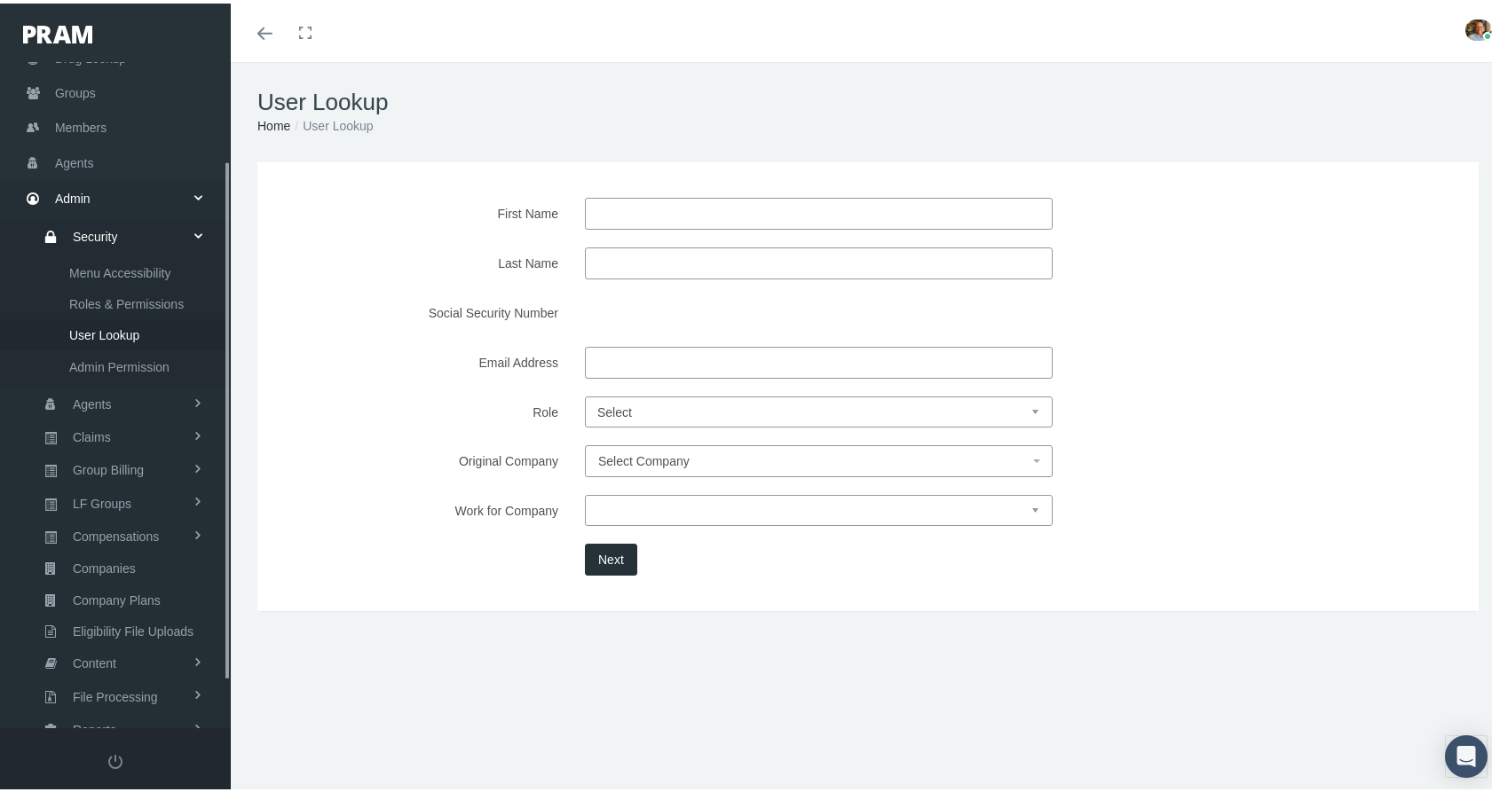
click at [650, 209] on input "First Name" at bounding box center [819, 210] width 468 height 32
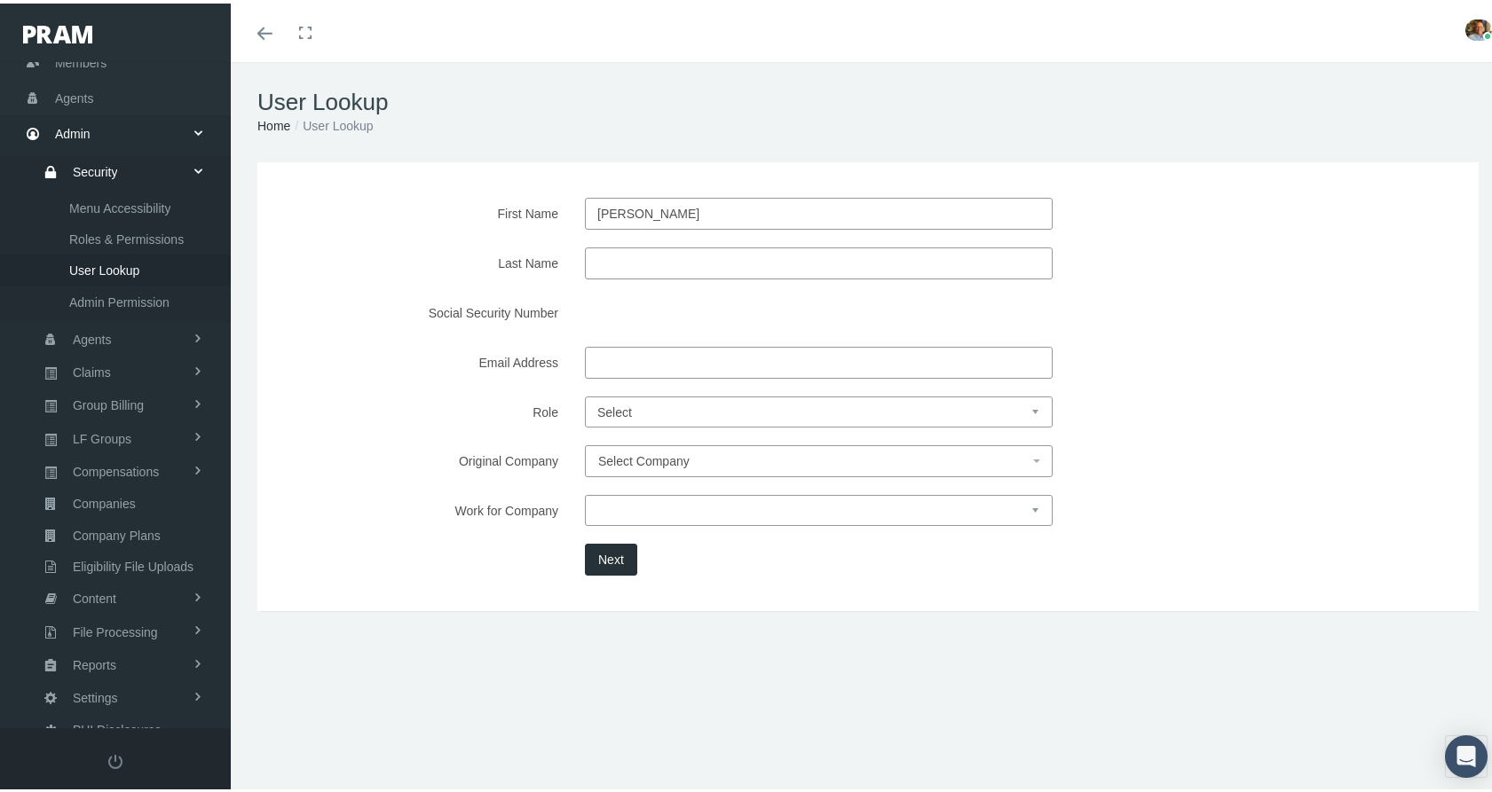
type input "david"
type input "wilson"
click at [587, 399] on select "Select Agent Master Admin Member Pram Admin Super Pram Admin" at bounding box center [819, 408] width 468 height 31
click at [643, 413] on select "Select Agent Master Admin Member Pram Admin Super Pram Admin" at bounding box center [819, 408] width 468 height 31
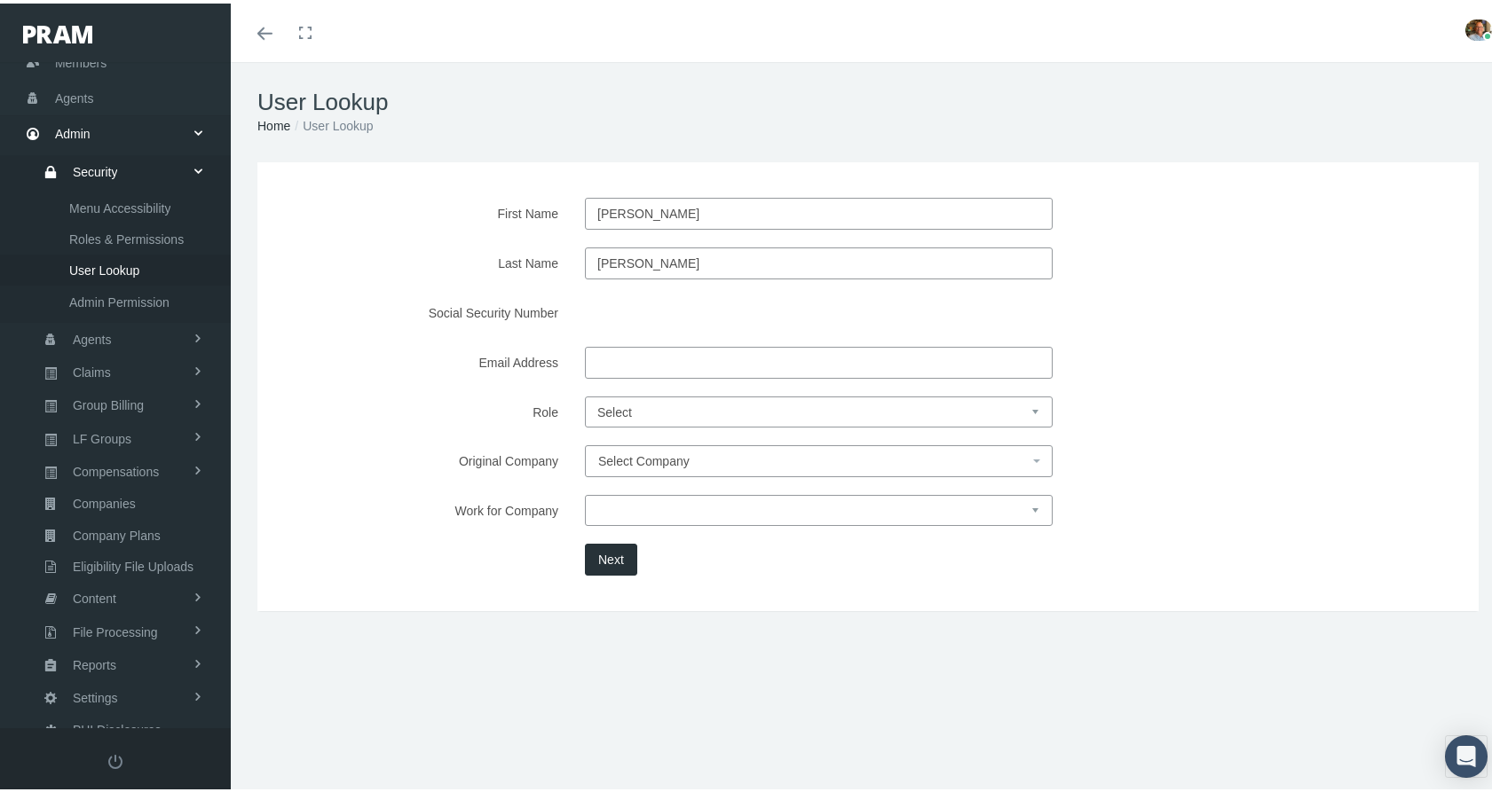
select select "4"
click at [585, 393] on select "Select Agent Master Admin Member Pram Admin Super Pram Admin" at bounding box center [819, 408] width 468 height 31
click at [600, 555] on button "Next" at bounding box center [611, 556] width 52 height 32
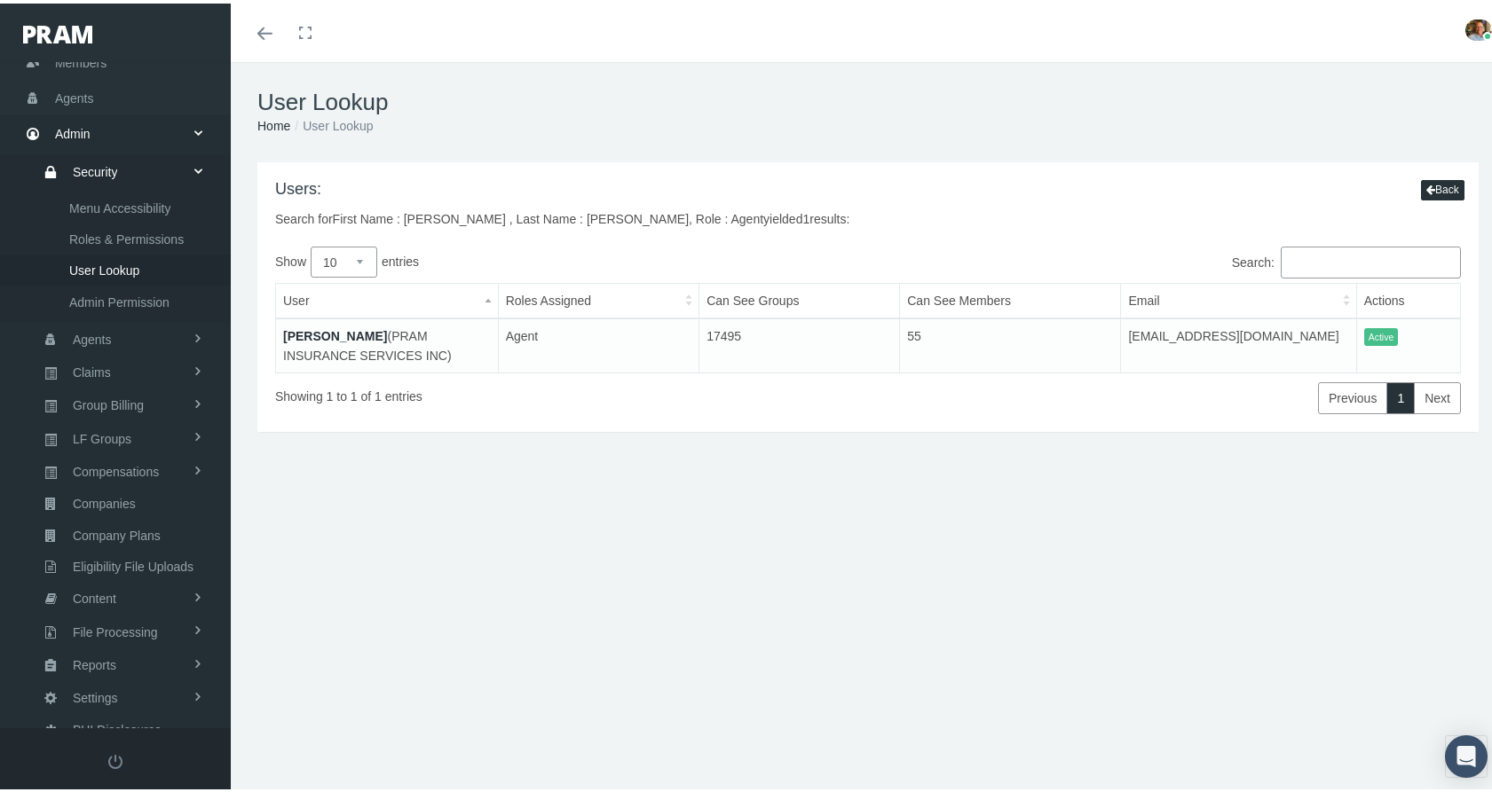
click at [293, 331] on link "[PERSON_NAME]" at bounding box center [335, 333] width 104 height 14
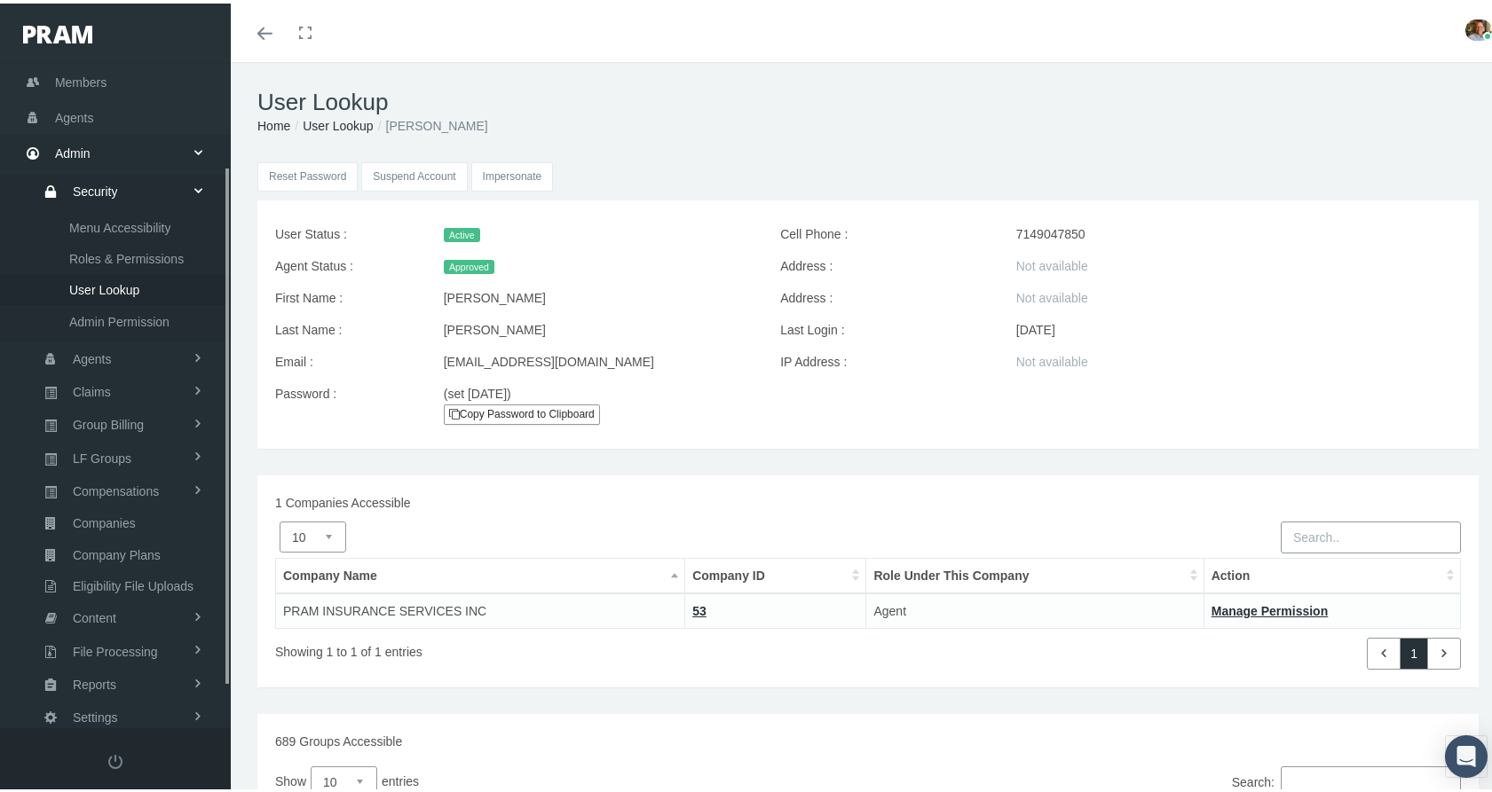
scroll to position [186, 0]
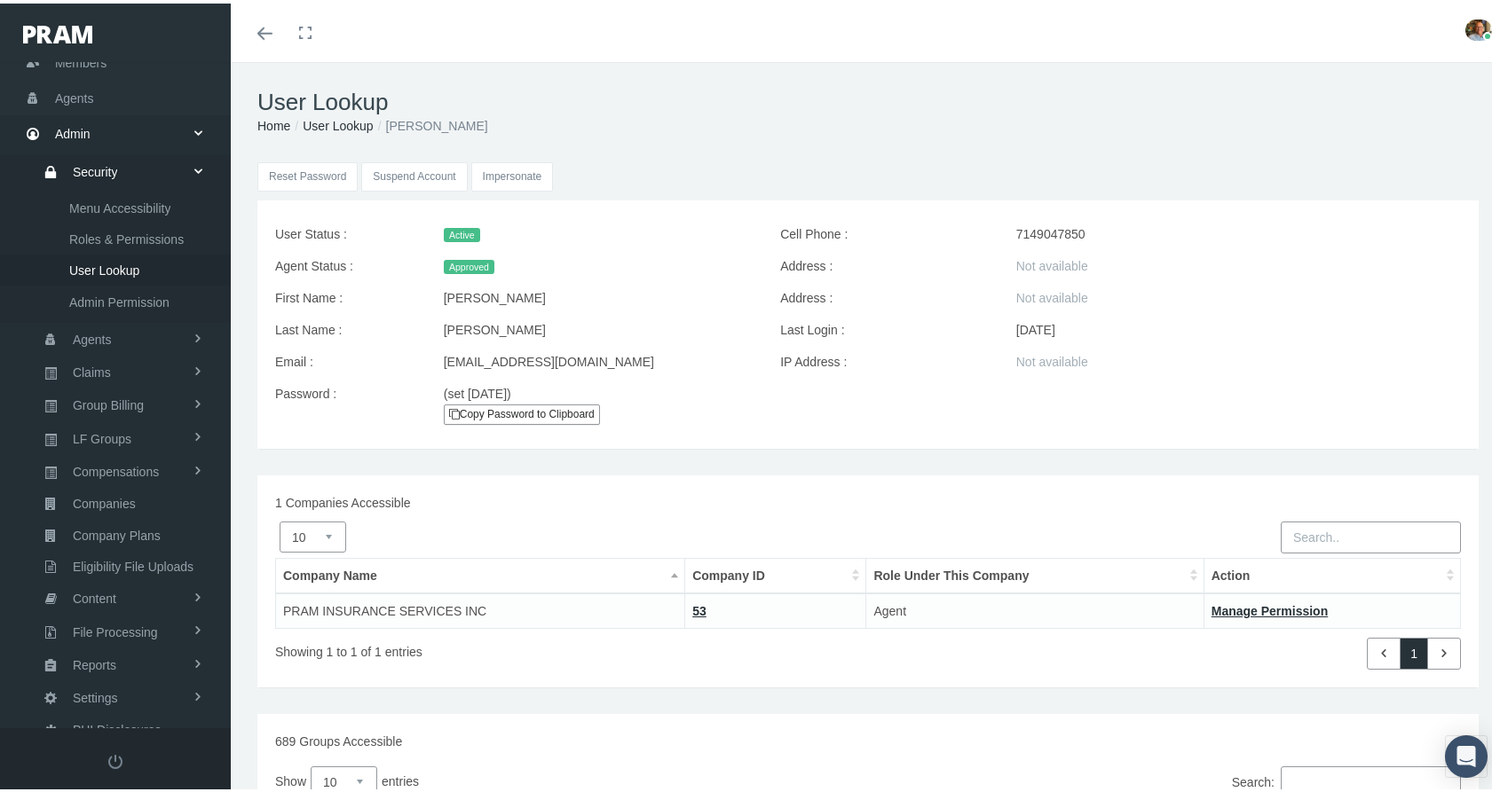
click at [496, 174] on input "Impersonate" at bounding box center [512, 173] width 83 height 29
